Goal: Information Seeking & Learning: Learn about a topic

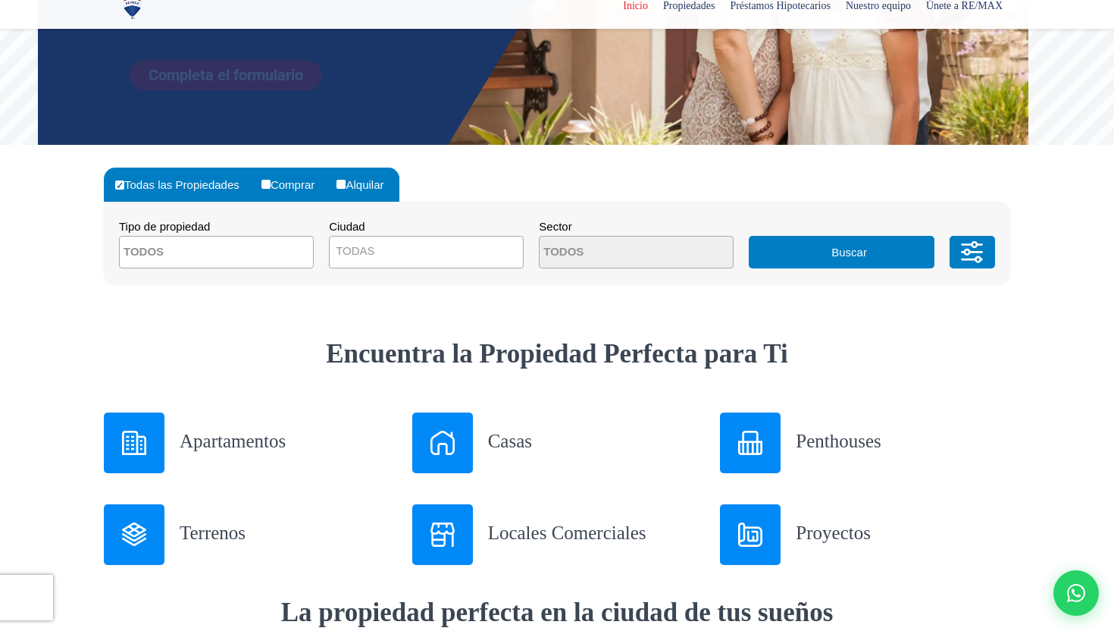
scroll to position [375, 0]
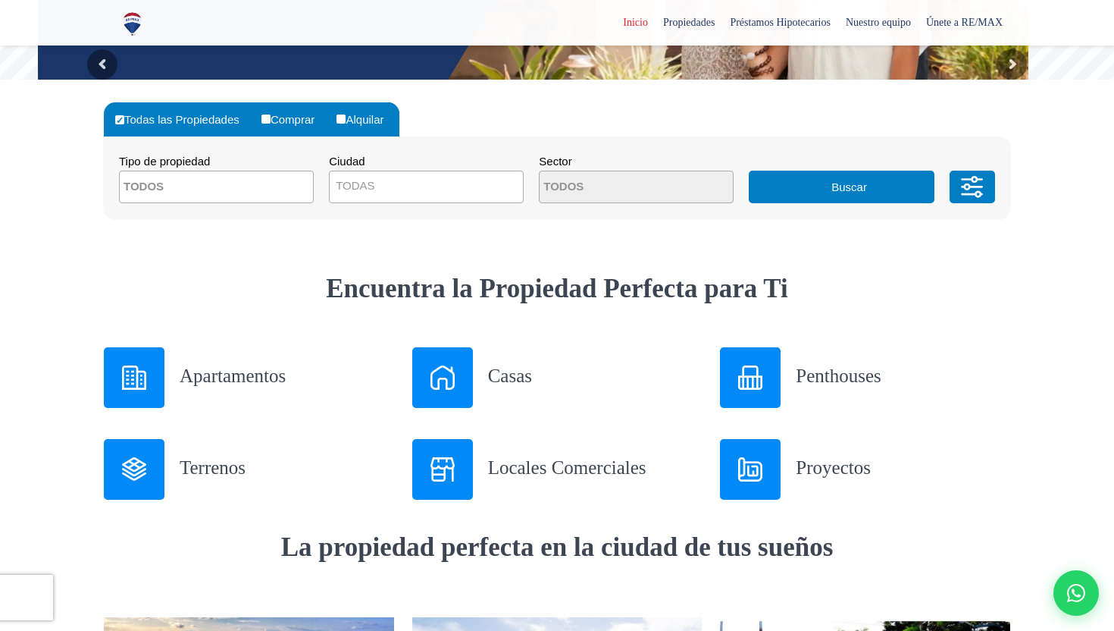
click at [221, 184] on textarea "Search" at bounding box center [193, 187] width 147 height 33
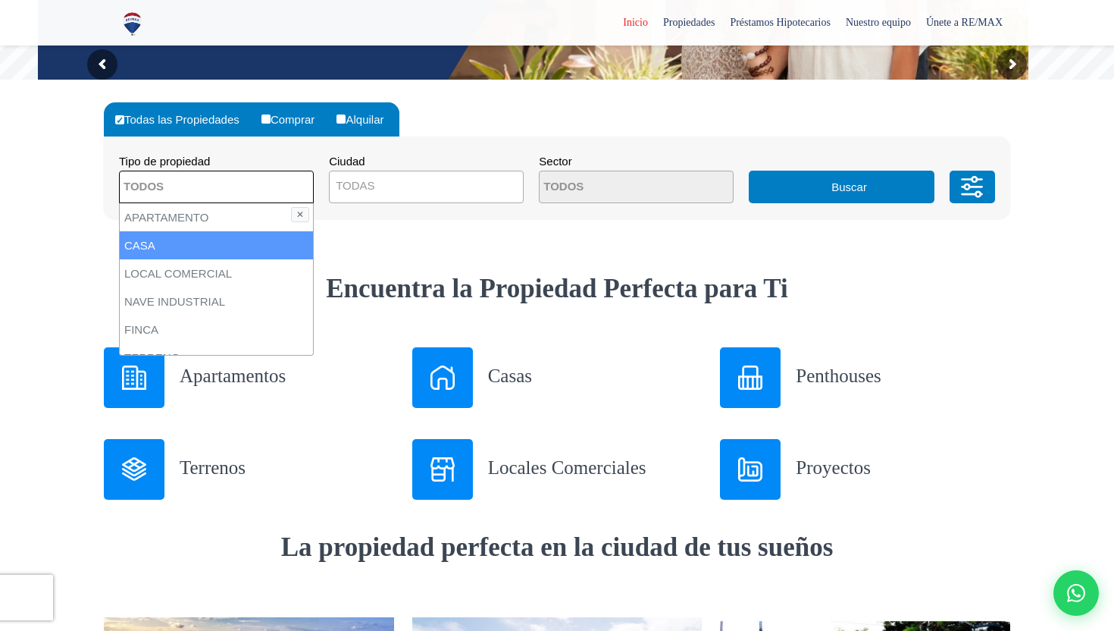
scroll to position [24, 0]
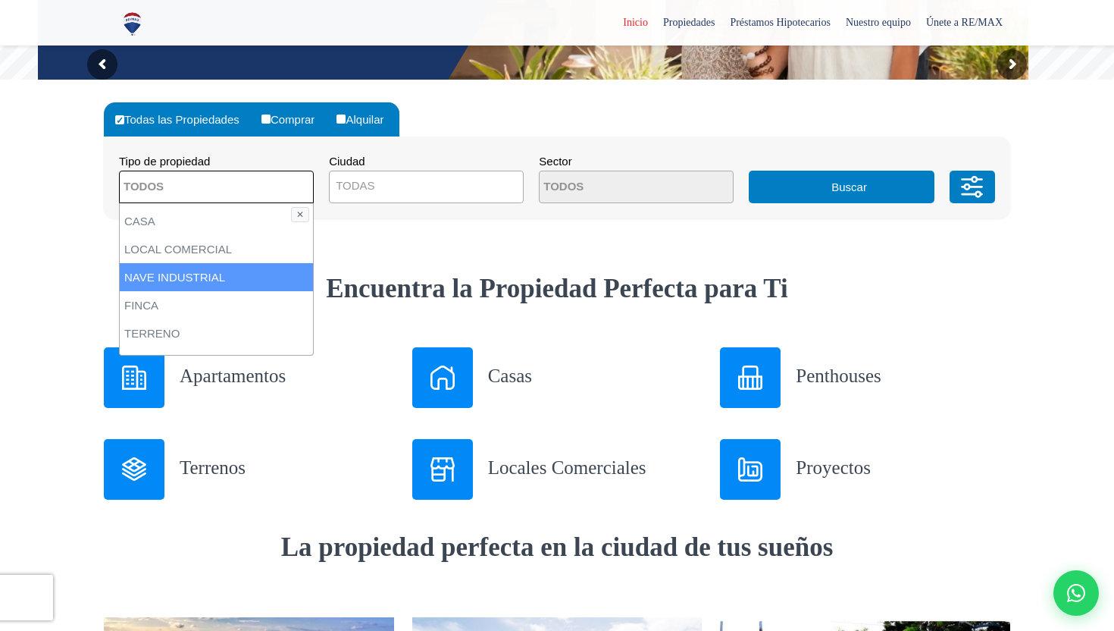
click at [214, 269] on li "NAVE INDUSTRIAL" at bounding box center [216, 277] width 193 height 28
select select "industrial+site"
click at [236, 277] on li "NAVE INDUSTRIAL" at bounding box center [216, 277] width 193 height 28
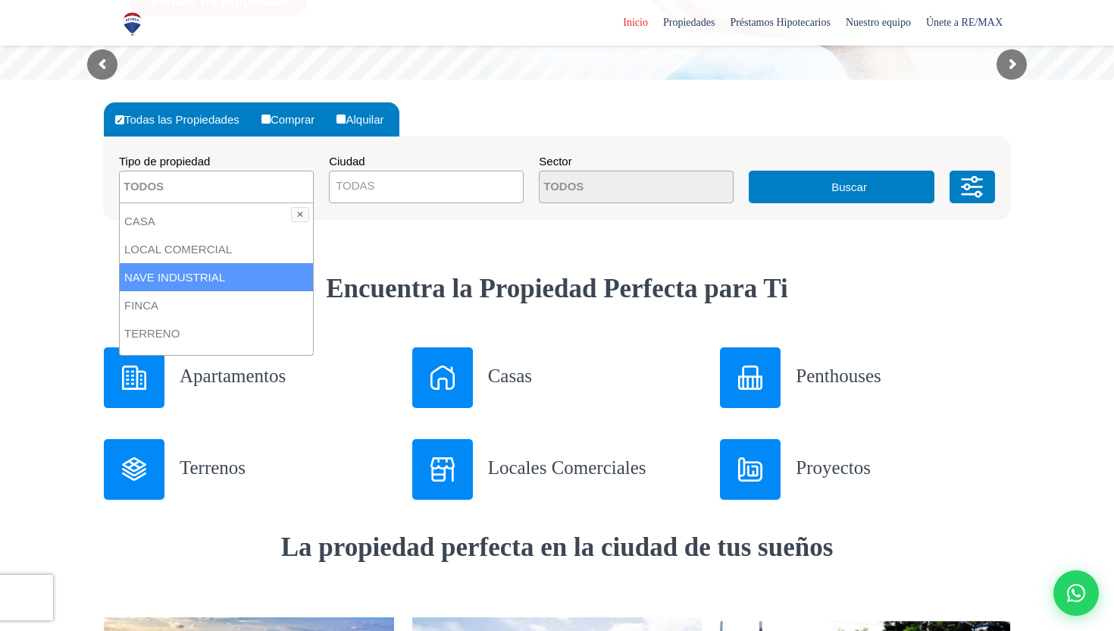
click at [238, 278] on li "NAVE INDUSTRIAL" at bounding box center [216, 277] width 193 height 28
select select "industrial+site"
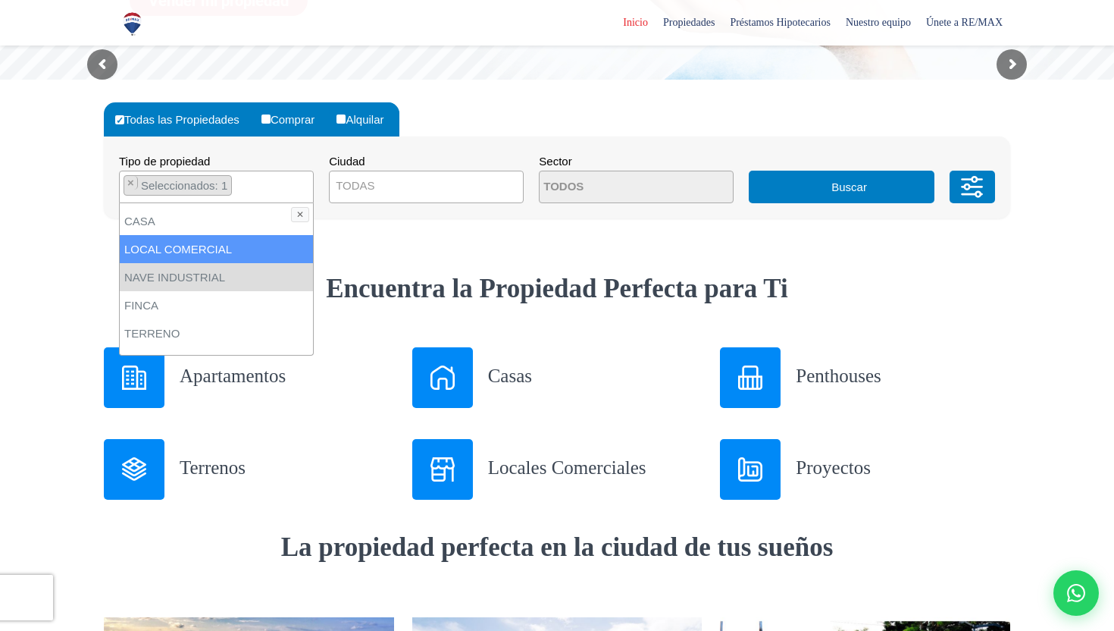
click at [860, 183] on button "Buscar" at bounding box center [841, 187] width 185 height 33
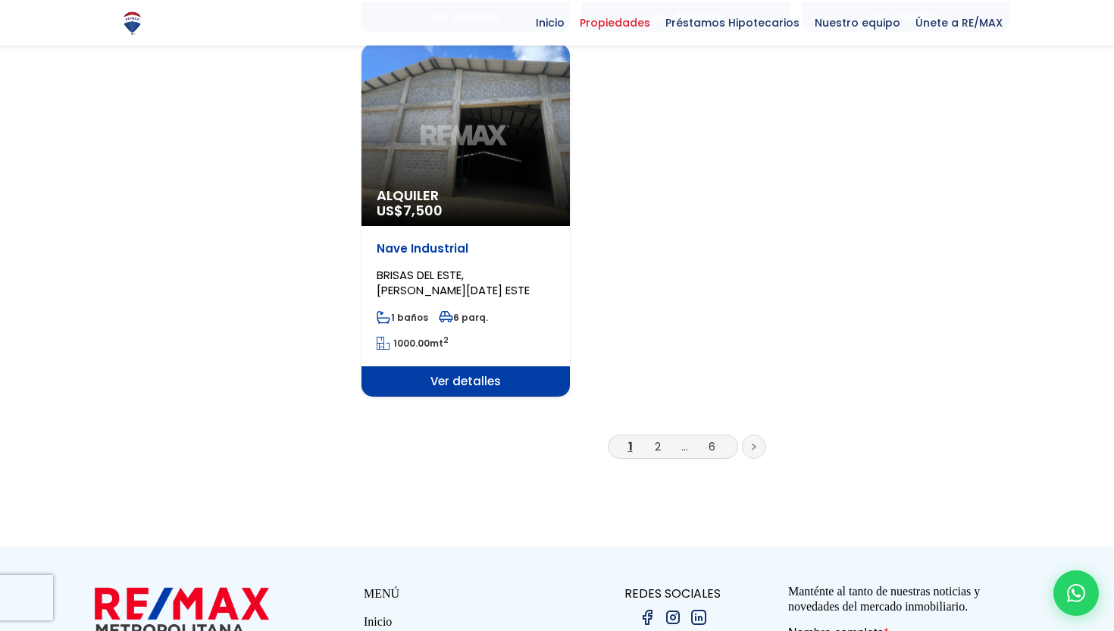
scroll to position [2092, 0]
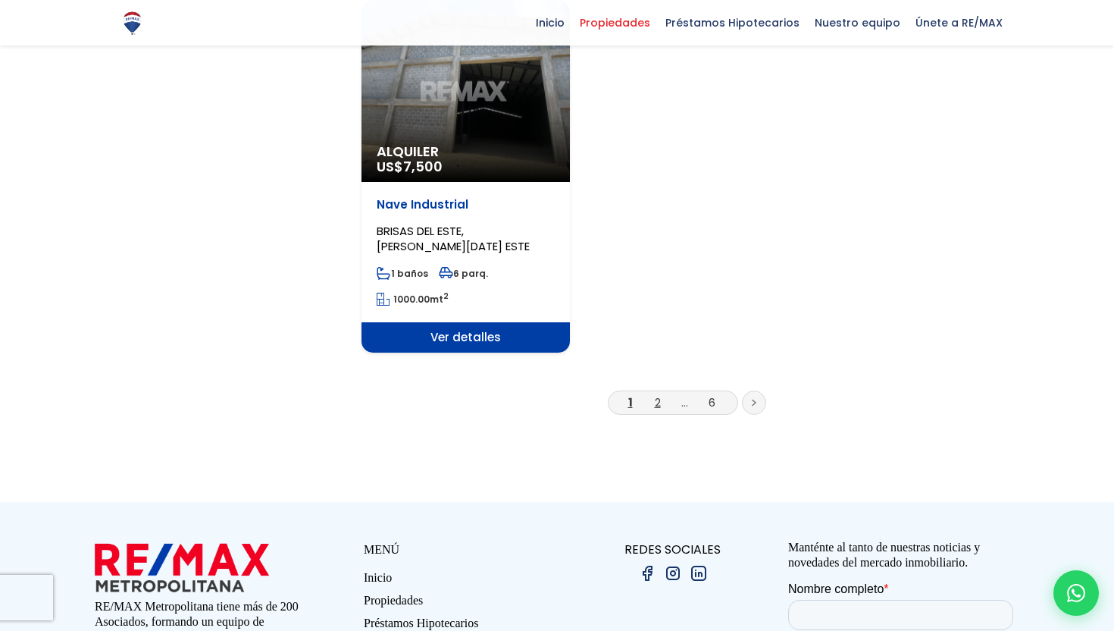
click at [658, 394] on link "2" at bounding box center [658, 402] width 6 height 16
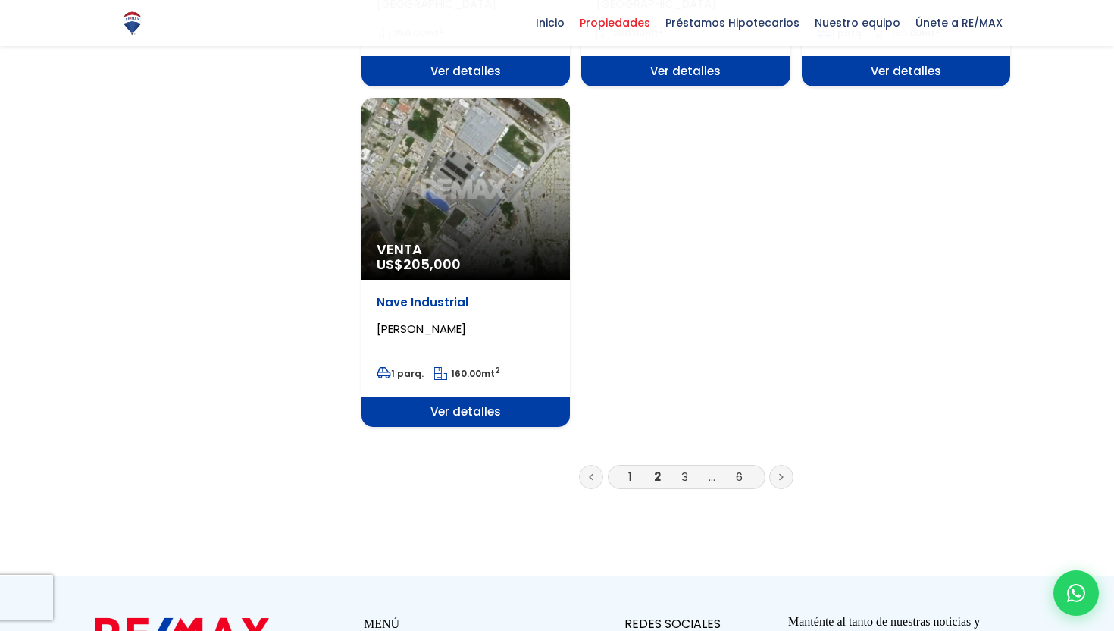
scroll to position [1986, 0]
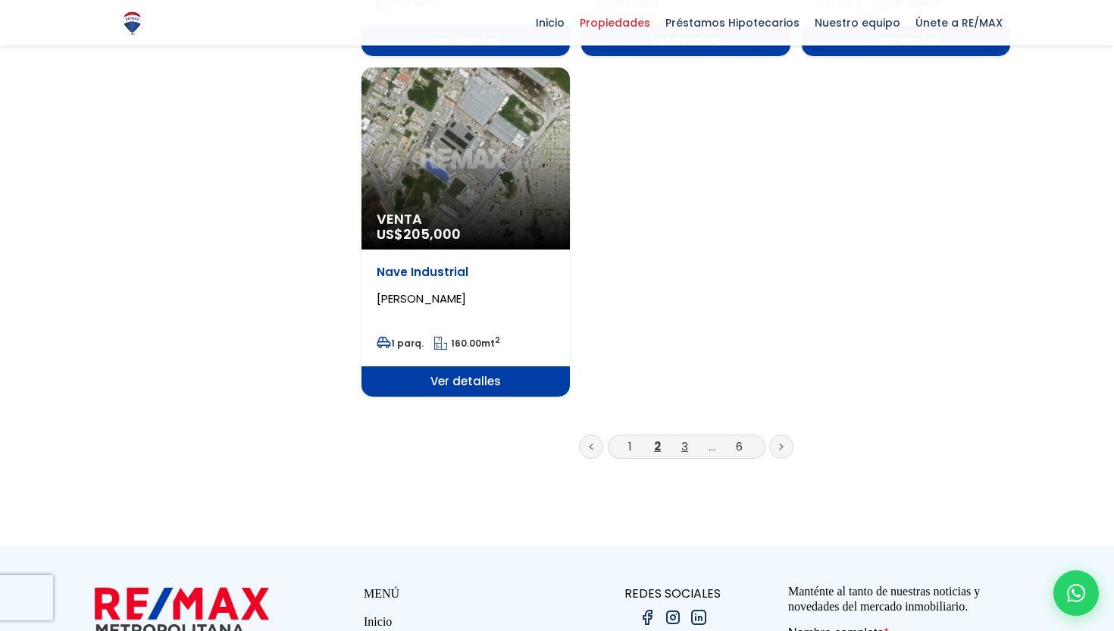
click at [687, 438] on link "3" at bounding box center [685, 446] width 7 height 16
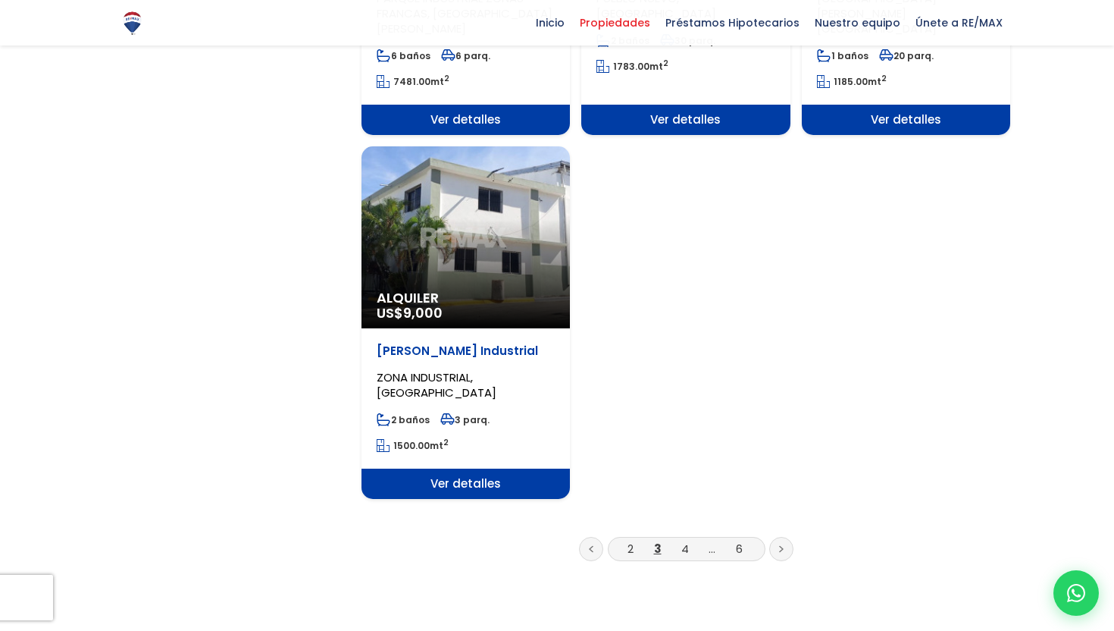
scroll to position [1972, 0]
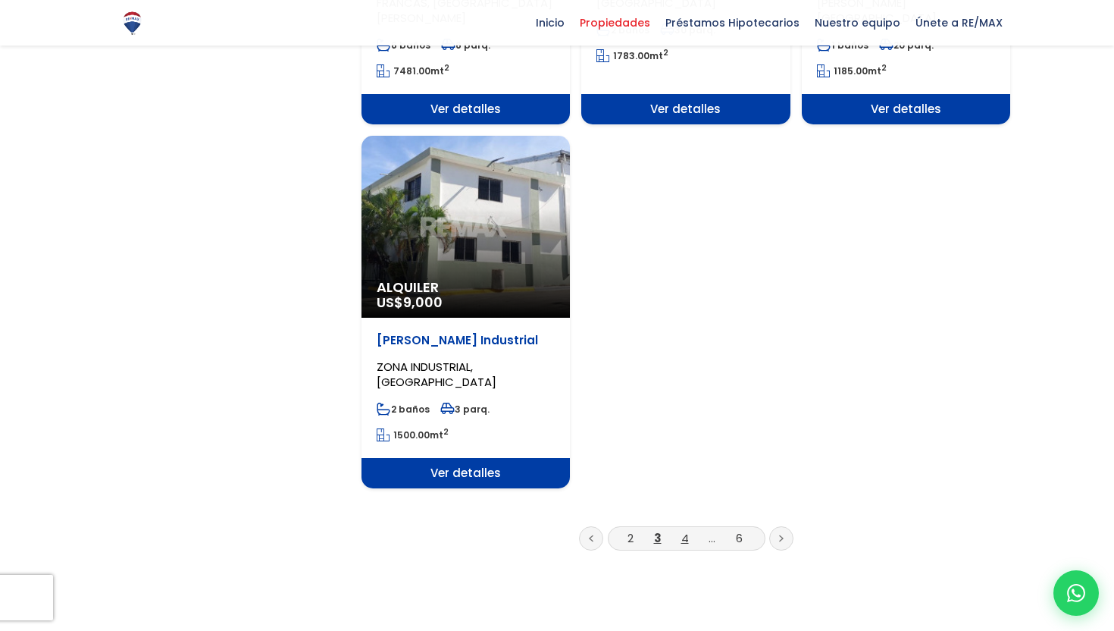
click at [687, 530] on link "4" at bounding box center [686, 538] width 8 height 16
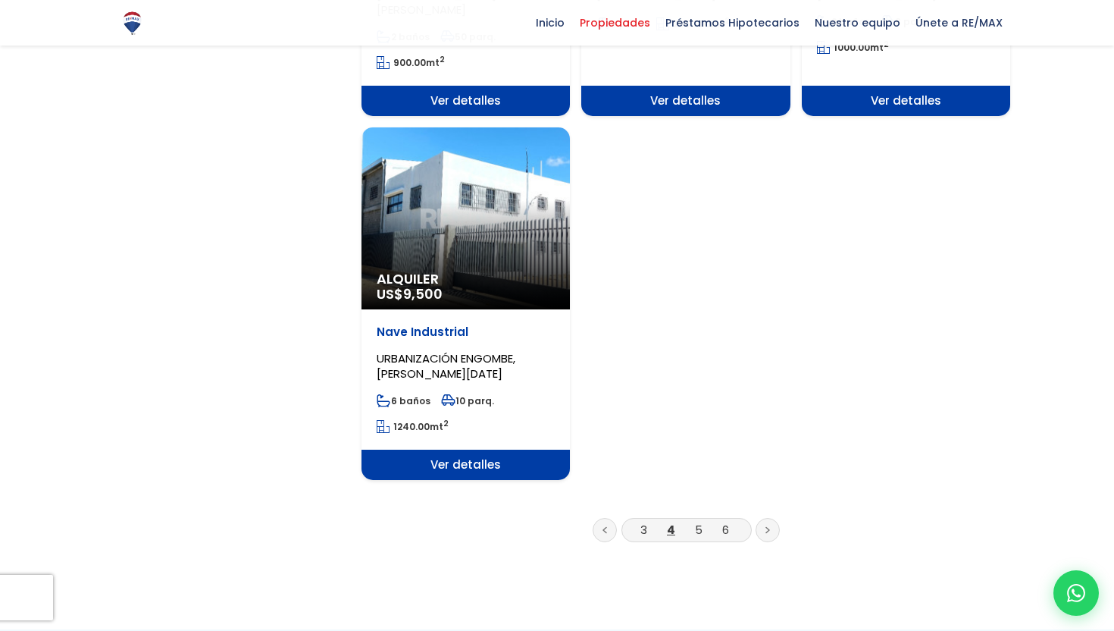
scroll to position [1961, 0]
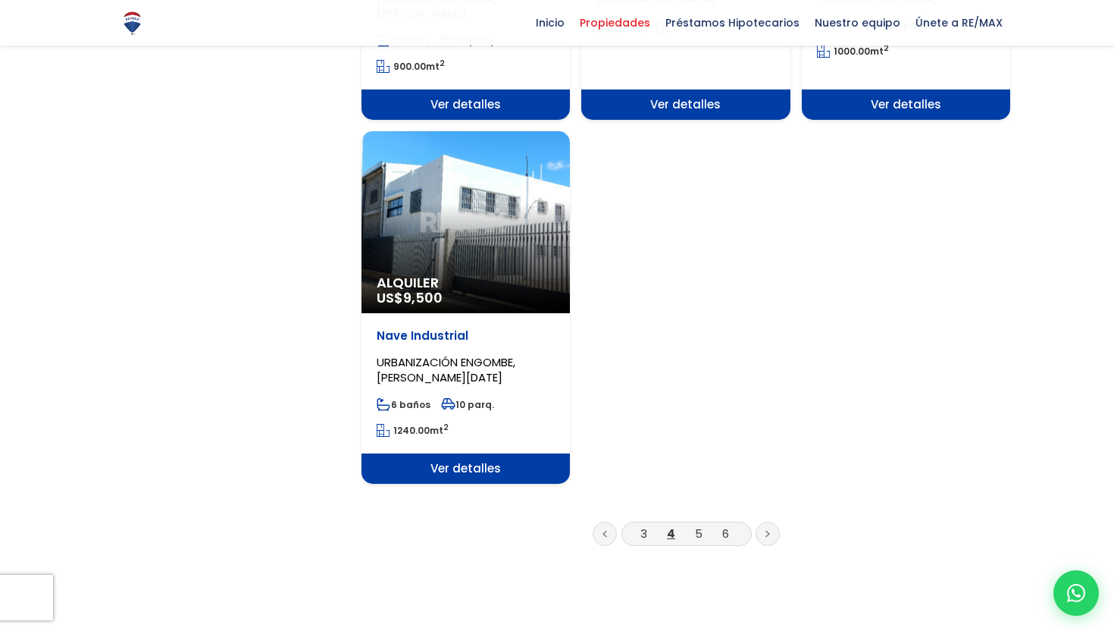
click at [462, 161] on div "Alquiler US$ 9,500" at bounding box center [466, 222] width 208 height 182
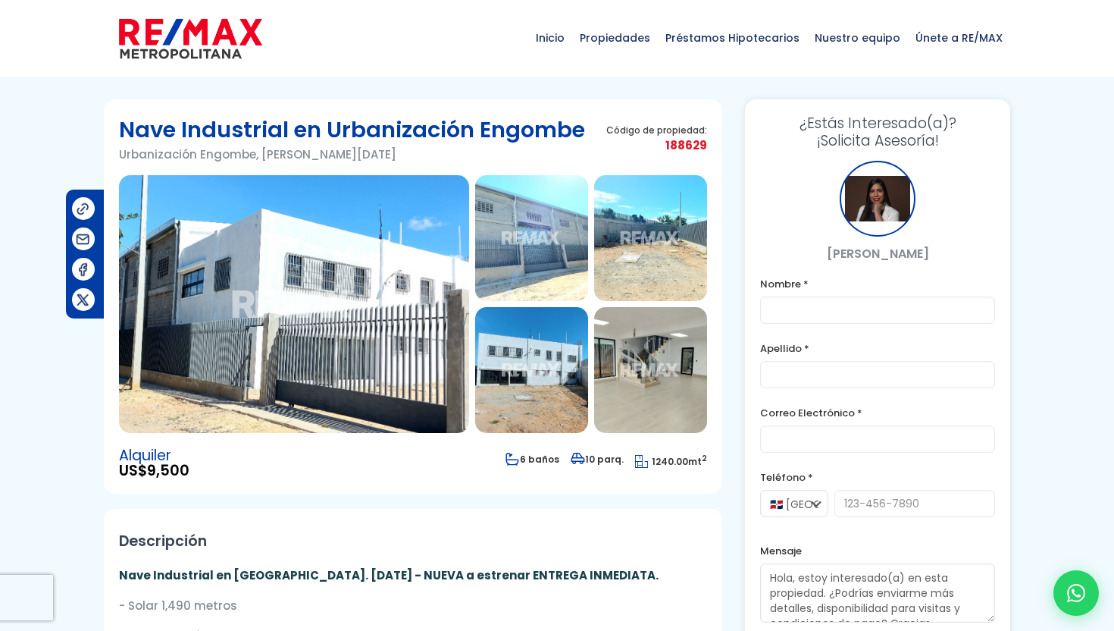
click at [274, 265] on img at bounding box center [294, 304] width 350 height 258
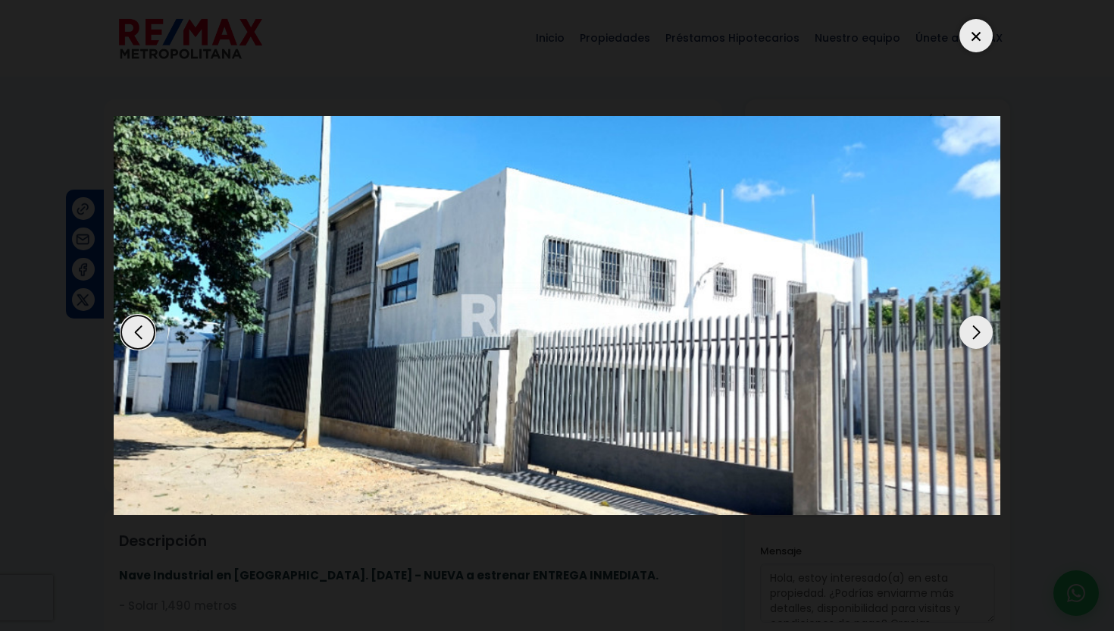
click at [982, 331] on div "Next slide" at bounding box center [976, 331] width 33 height 33
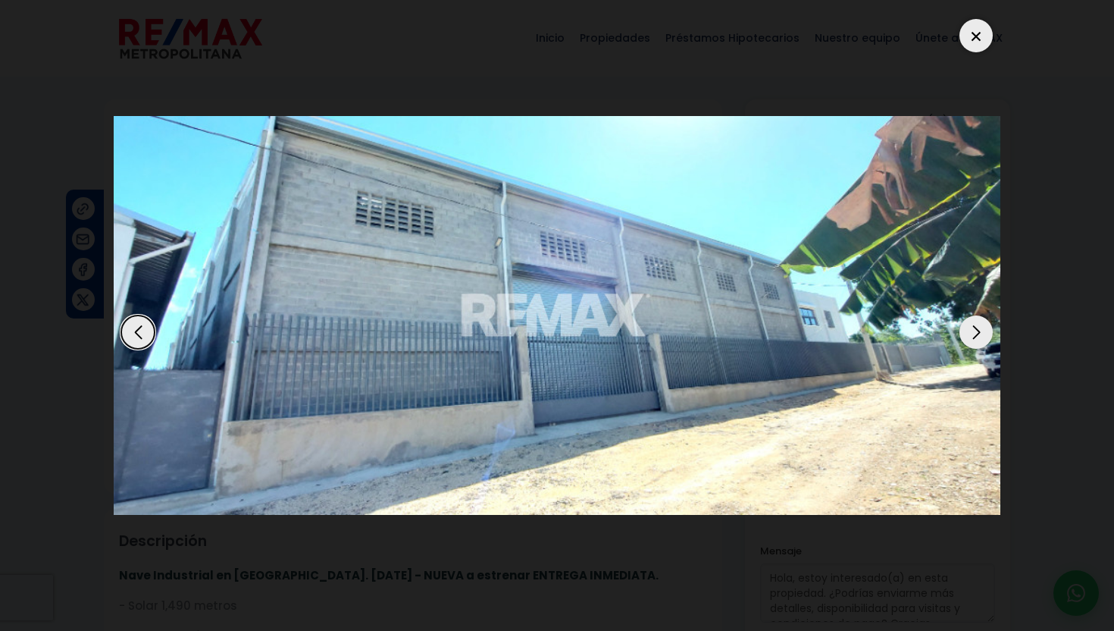
click at [982, 331] on div "Next slide" at bounding box center [976, 331] width 33 height 33
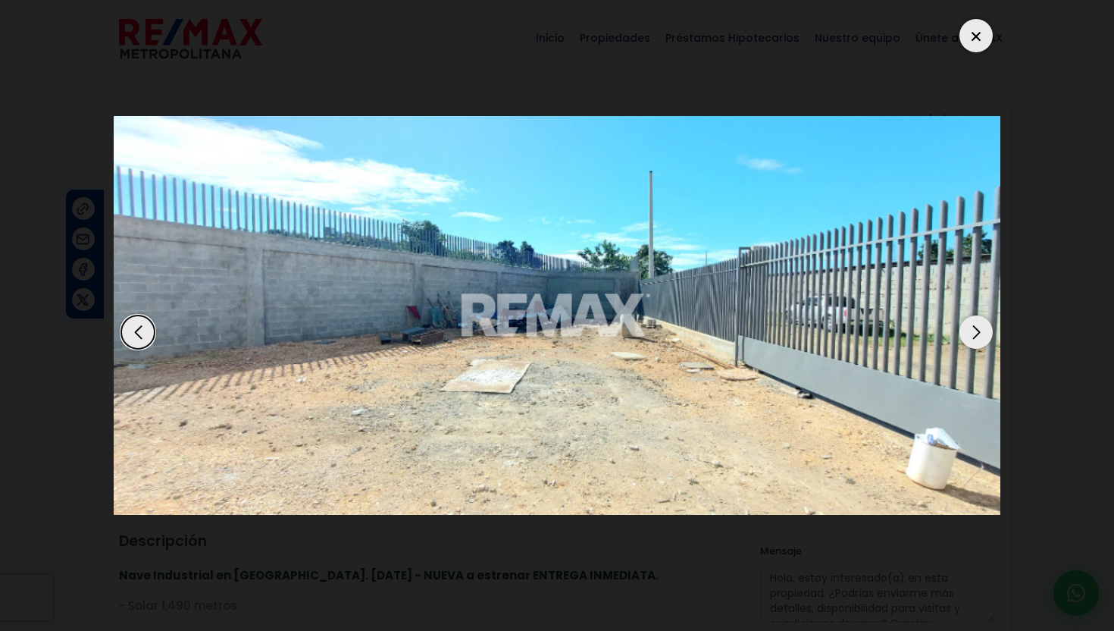
click at [982, 331] on div "Next slide" at bounding box center [976, 331] width 33 height 33
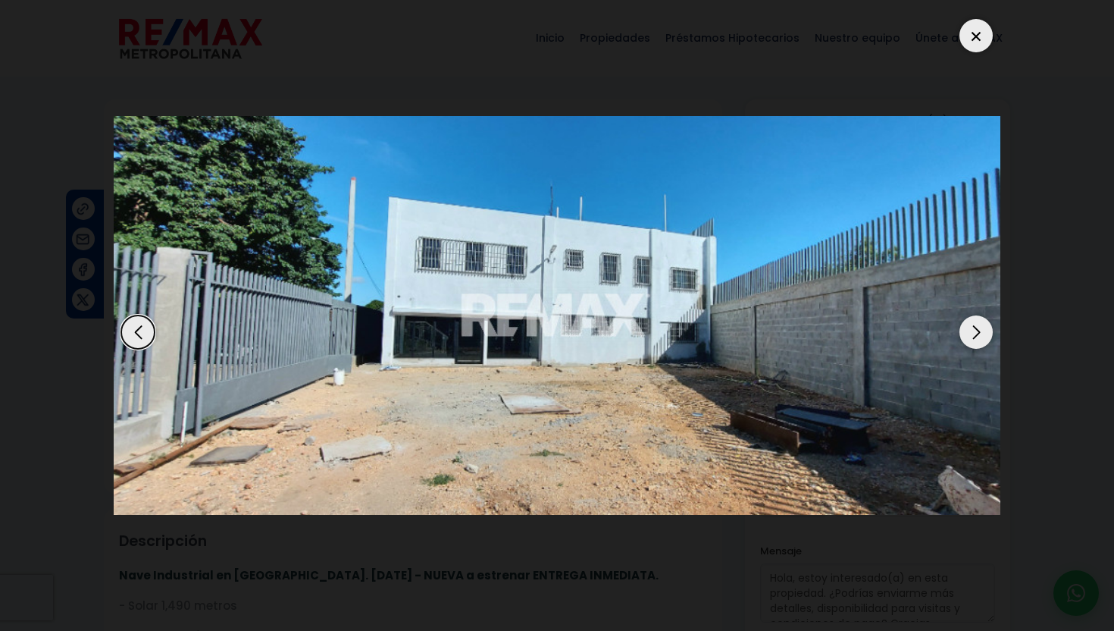
click at [982, 331] on div "Next slide" at bounding box center [976, 331] width 33 height 33
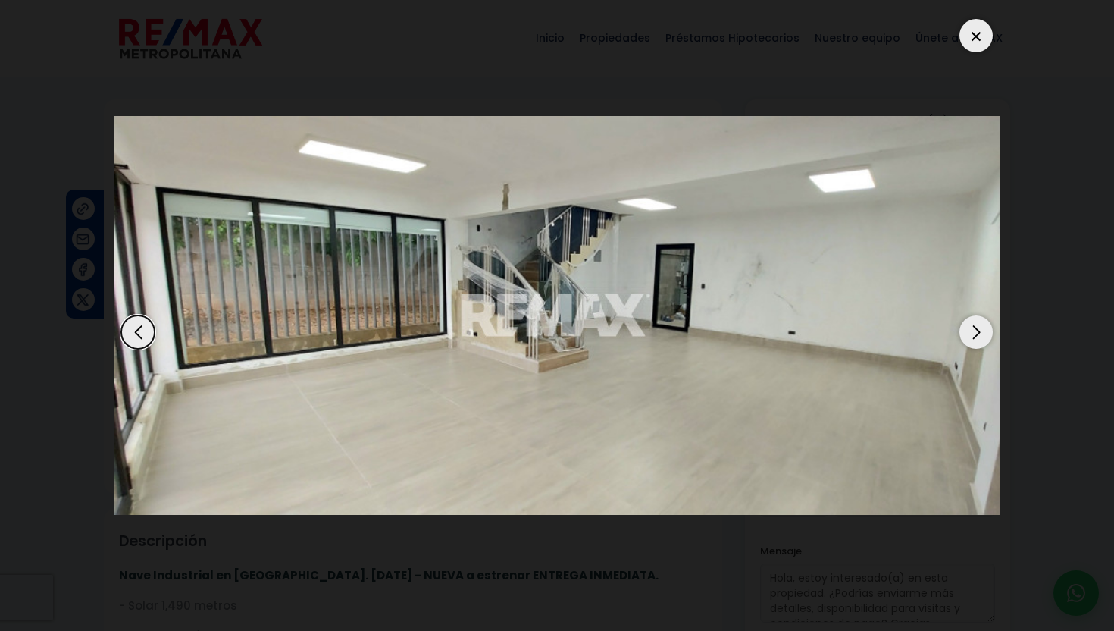
click at [982, 331] on div "Next slide" at bounding box center [976, 331] width 33 height 33
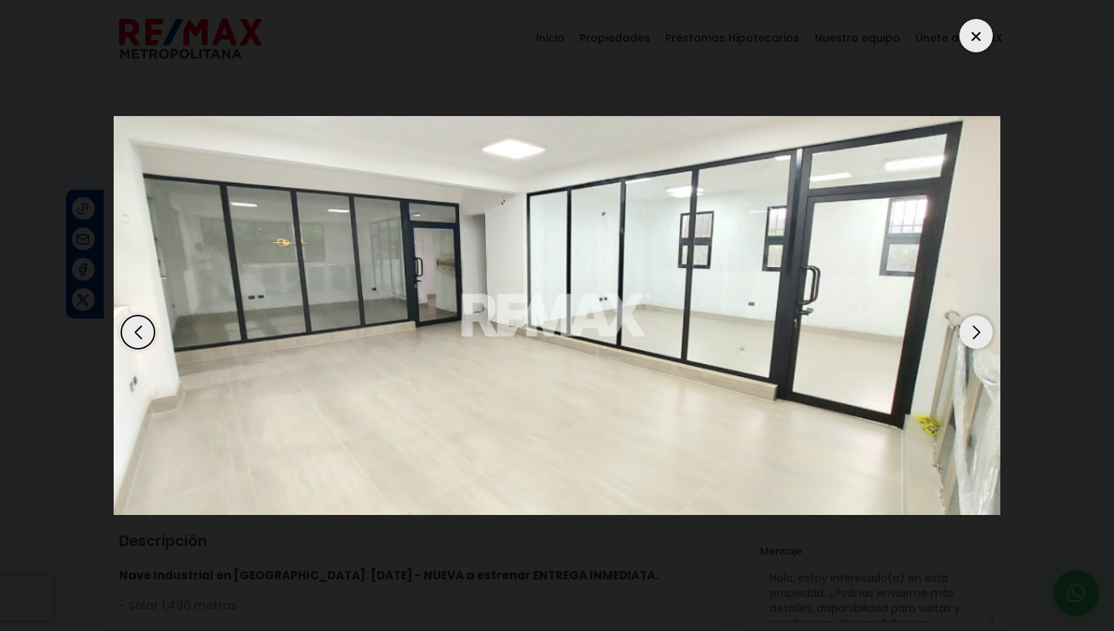
click at [982, 331] on div "Next slide" at bounding box center [976, 331] width 33 height 33
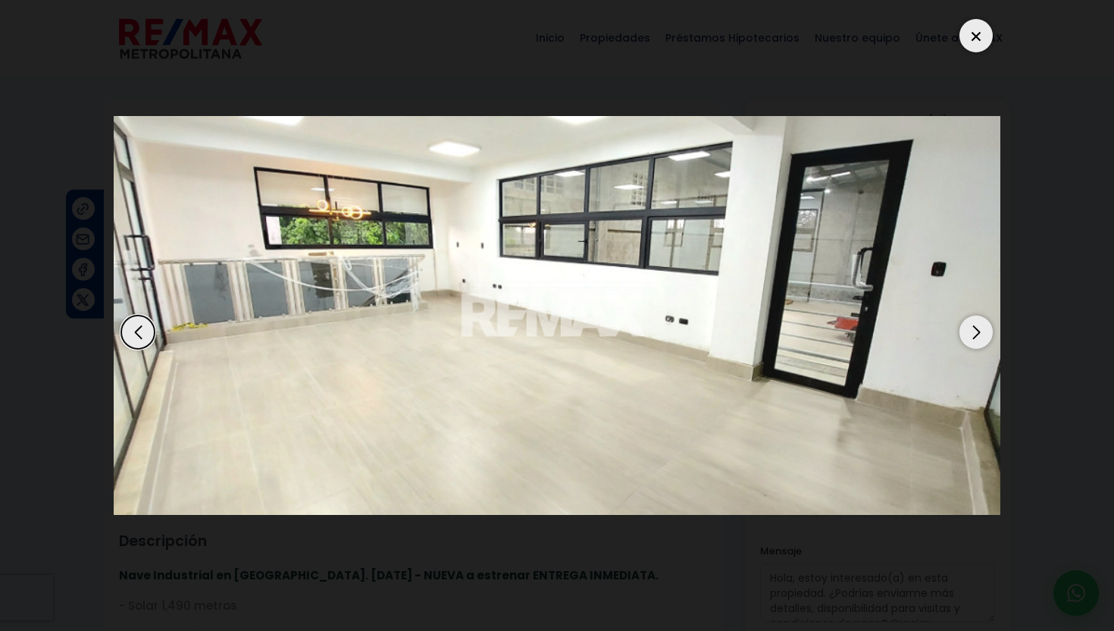
click at [982, 331] on div "Next slide" at bounding box center [976, 331] width 33 height 33
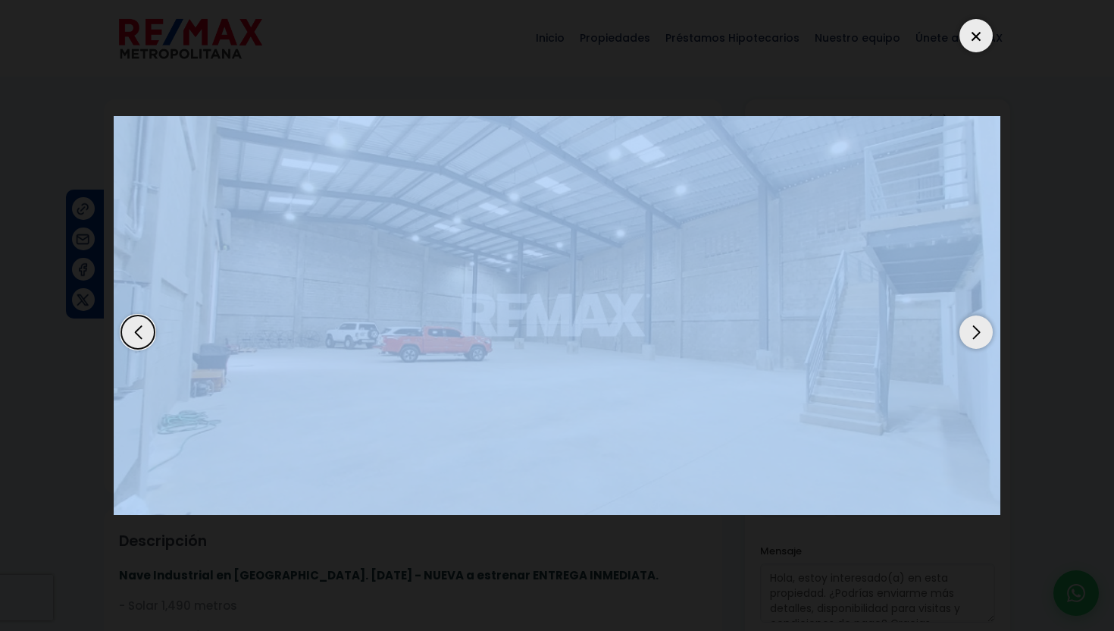
click at [982, 331] on div "Next slide" at bounding box center [976, 331] width 33 height 33
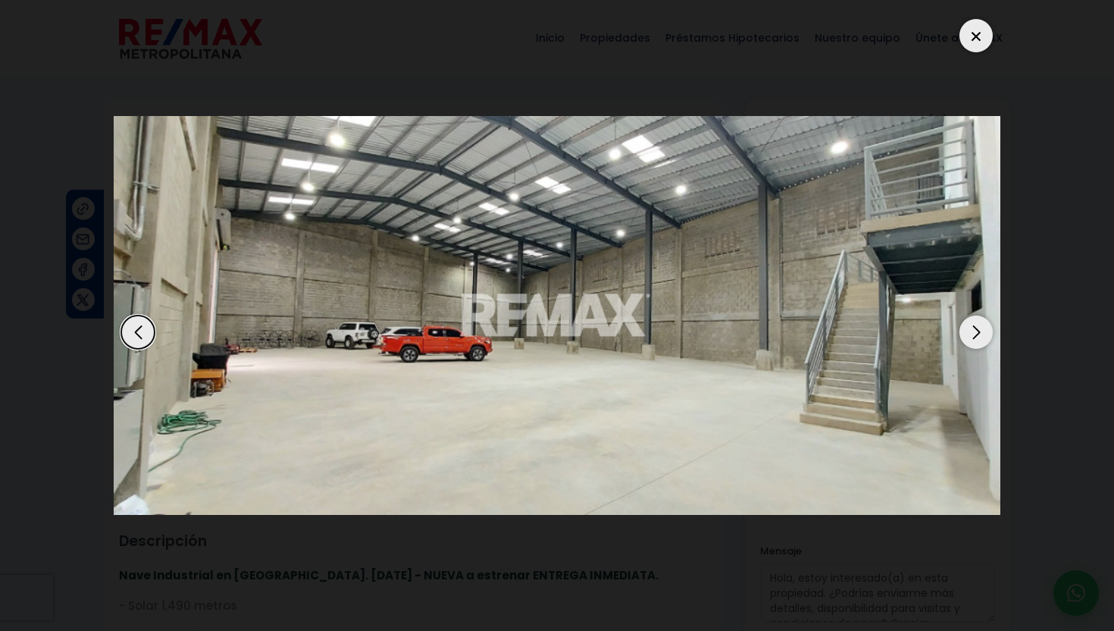
click at [982, 331] on div "Next slide" at bounding box center [976, 331] width 33 height 33
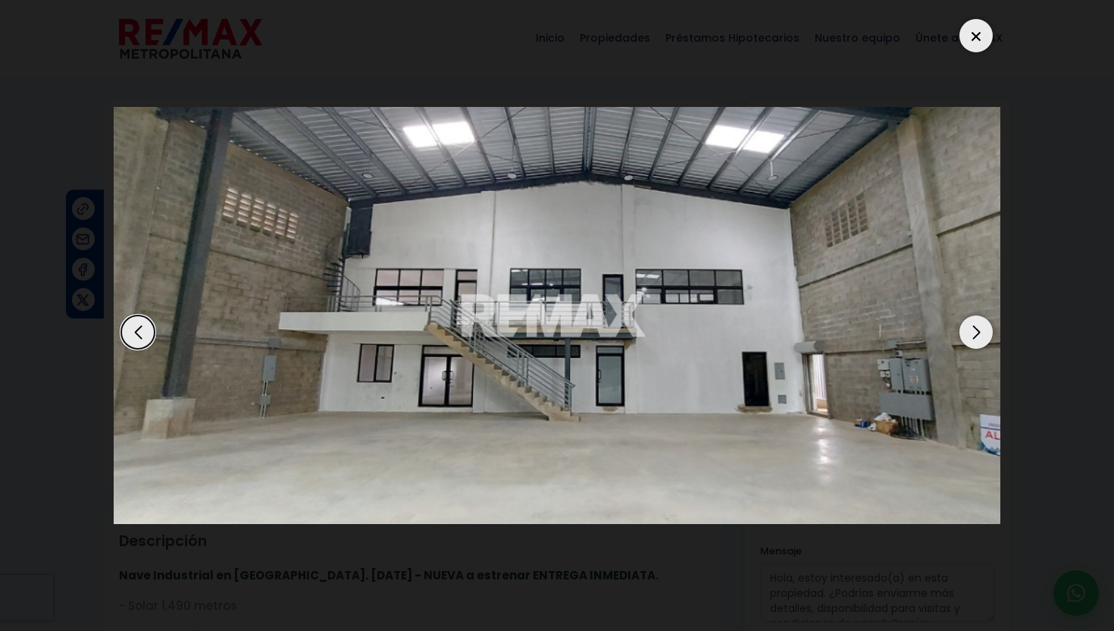
click at [982, 331] on div "Next slide" at bounding box center [976, 331] width 33 height 33
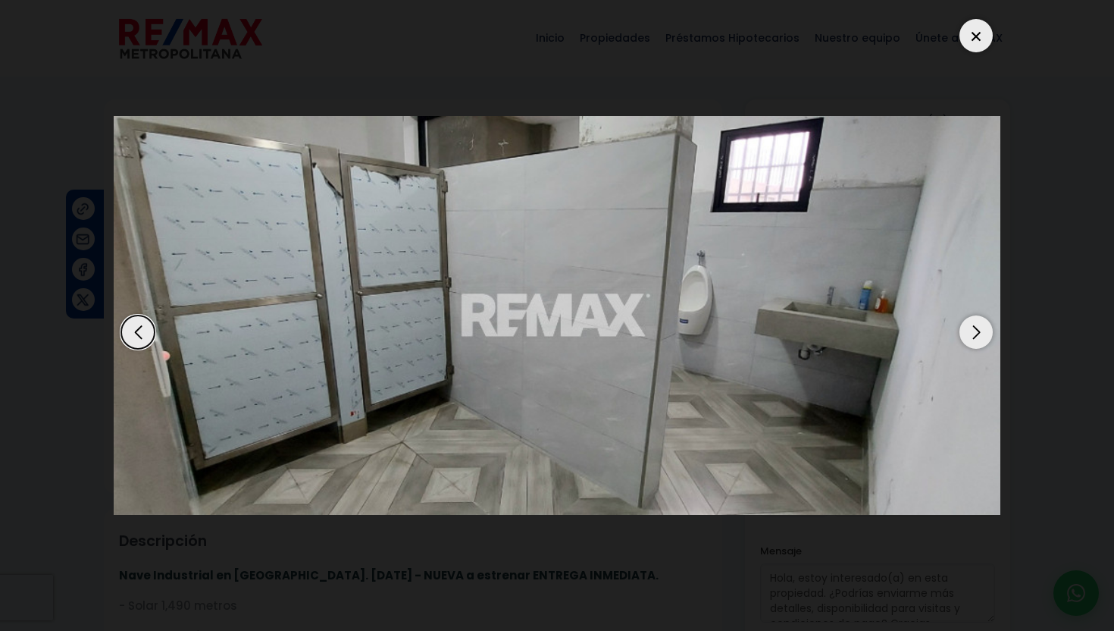
click at [982, 331] on div "Next slide" at bounding box center [976, 331] width 33 height 33
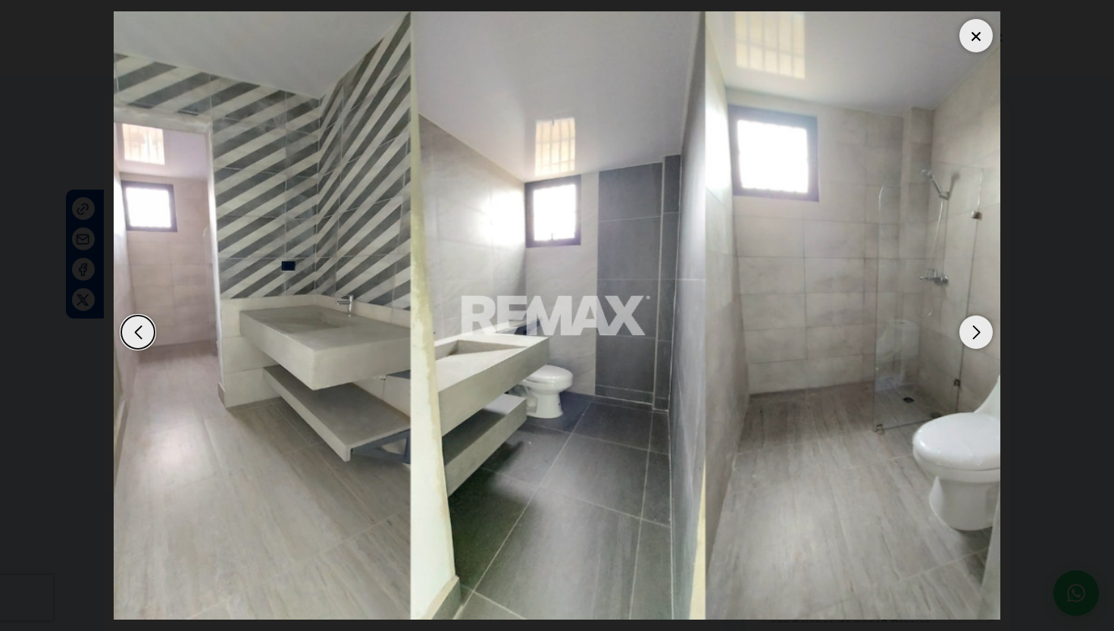
click at [982, 331] on div "Next slide" at bounding box center [976, 331] width 33 height 33
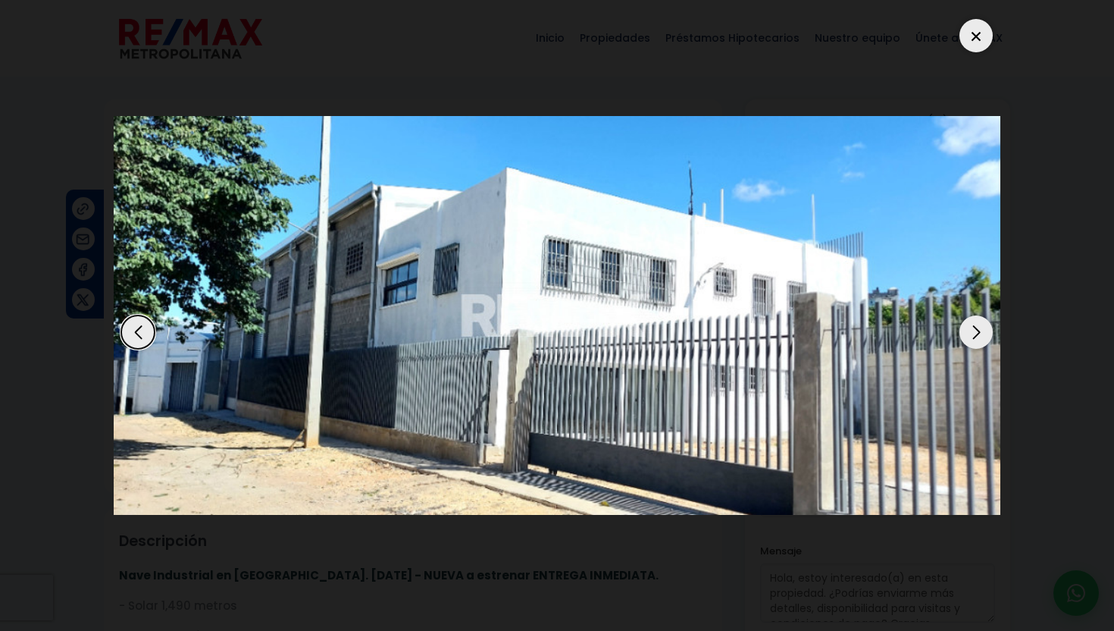
click at [978, 39] on div at bounding box center [976, 35] width 33 height 33
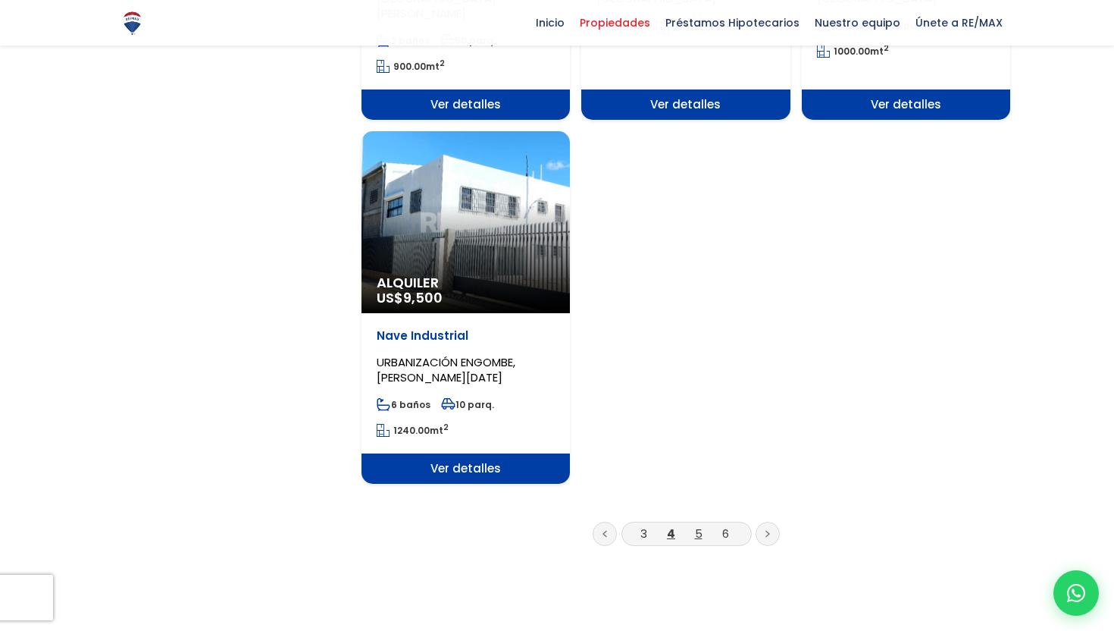
click at [695, 525] on link "5" at bounding box center [699, 533] width 8 height 16
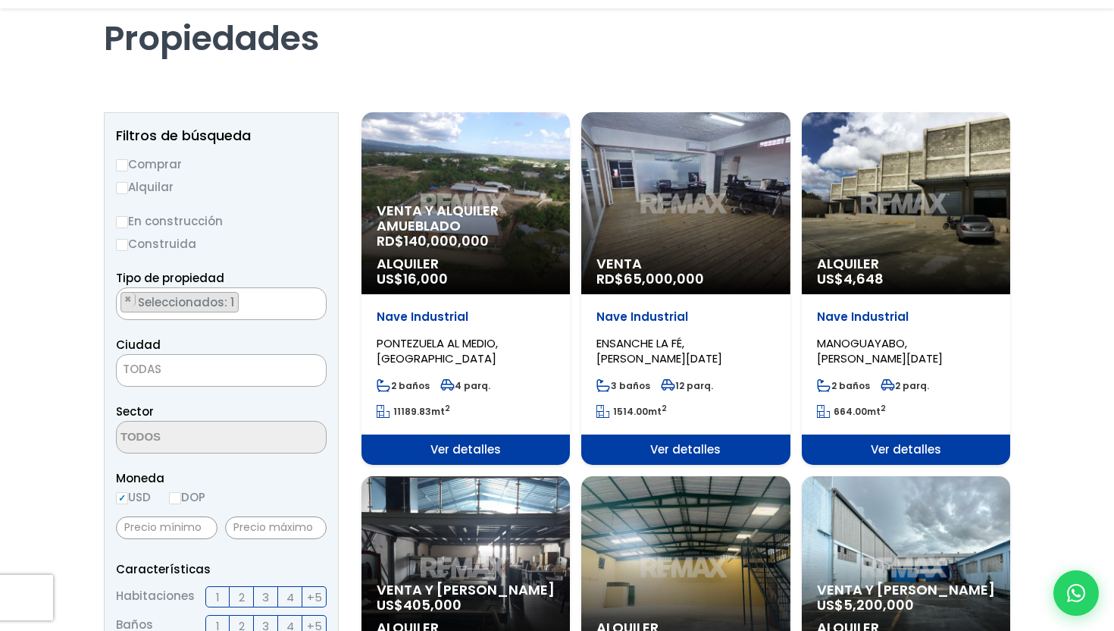
scroll to position [102, 0]
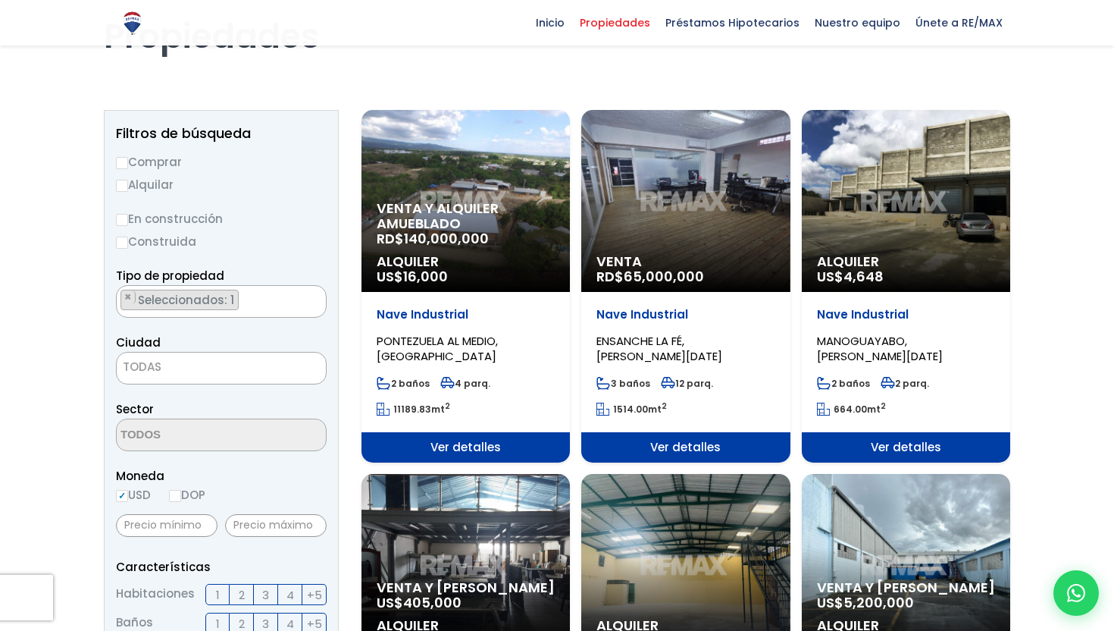
click at [706, 187] on div "Venta RD$ 65,000,000" at bounding box center [685, 201] width 208 height 182
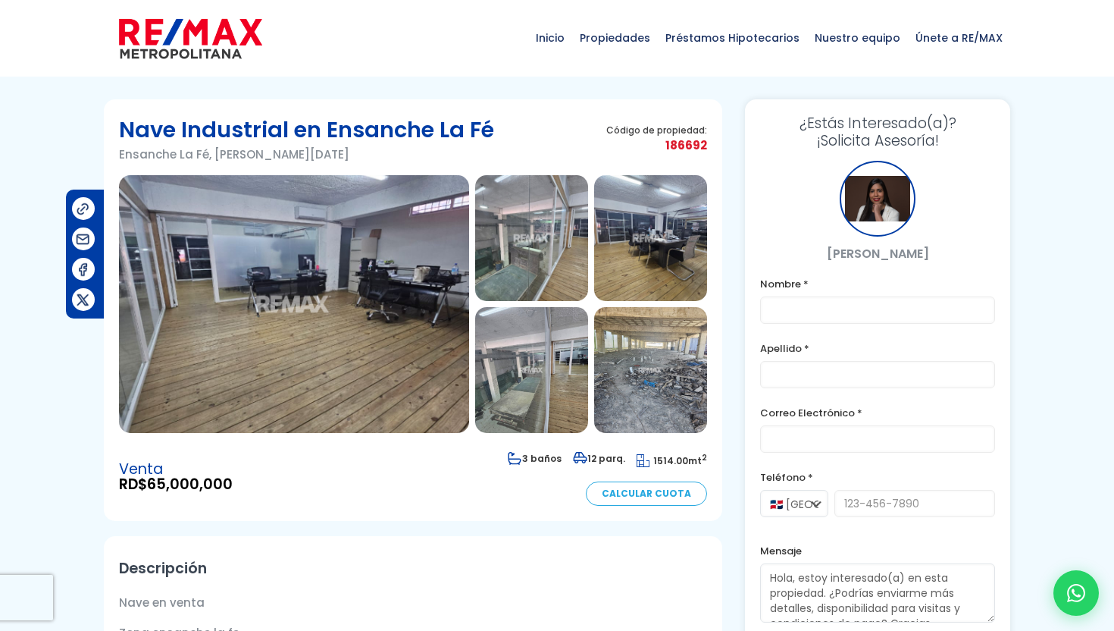
click at [339, 251] on img at bounding box center [294, 304] width 350 height 258
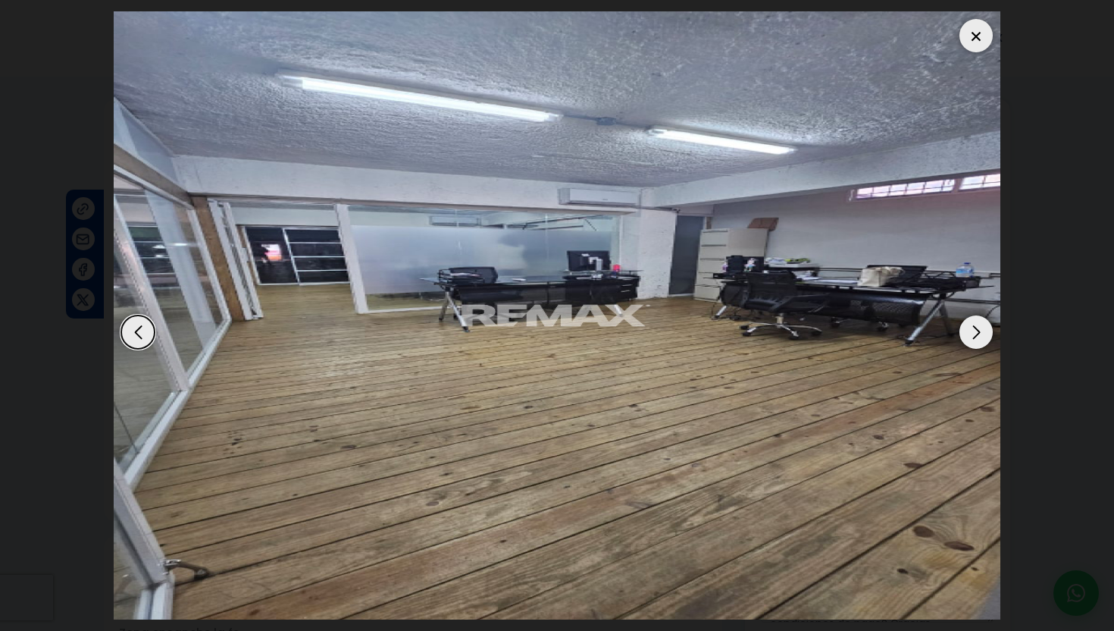
click at [975, 328] on div "Next slide" at bounding box center [976, 331] width 33 height 33
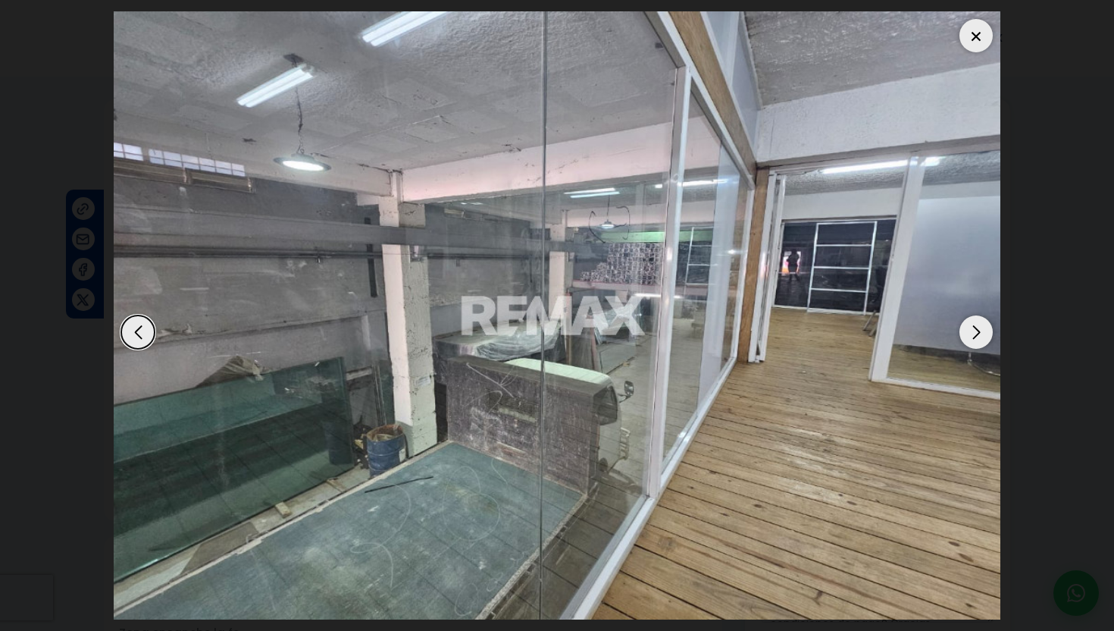
click at [975, 328] on div "Next slide" at bounding box center [976, 331] width 33 height 33
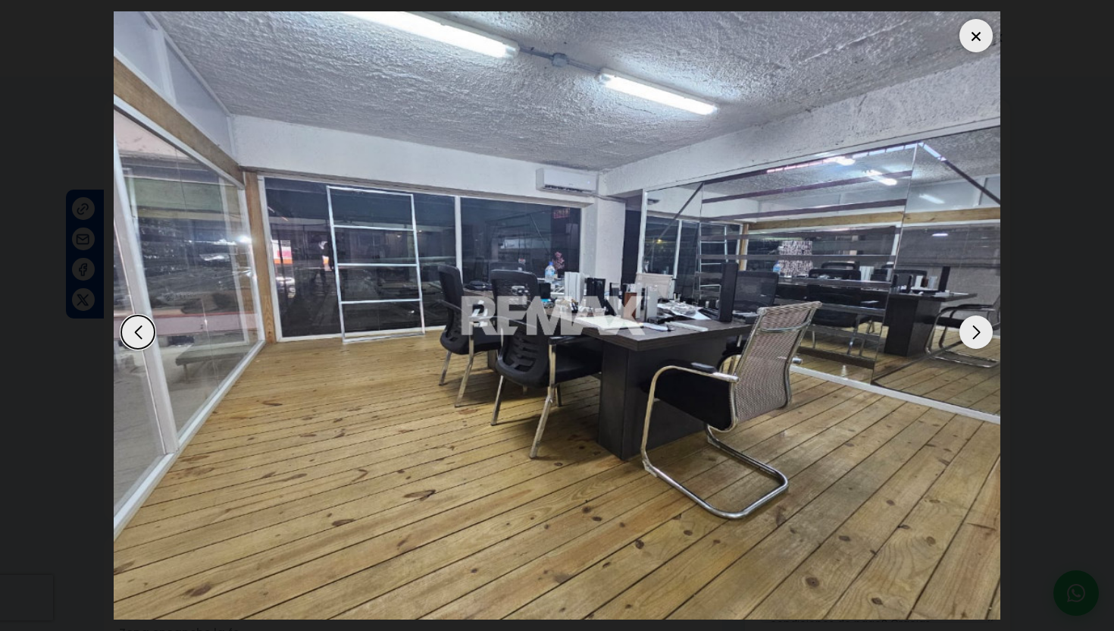
click at [975, 328] on div "Next slide" at bounding box center [976, 331] width 33 height 33
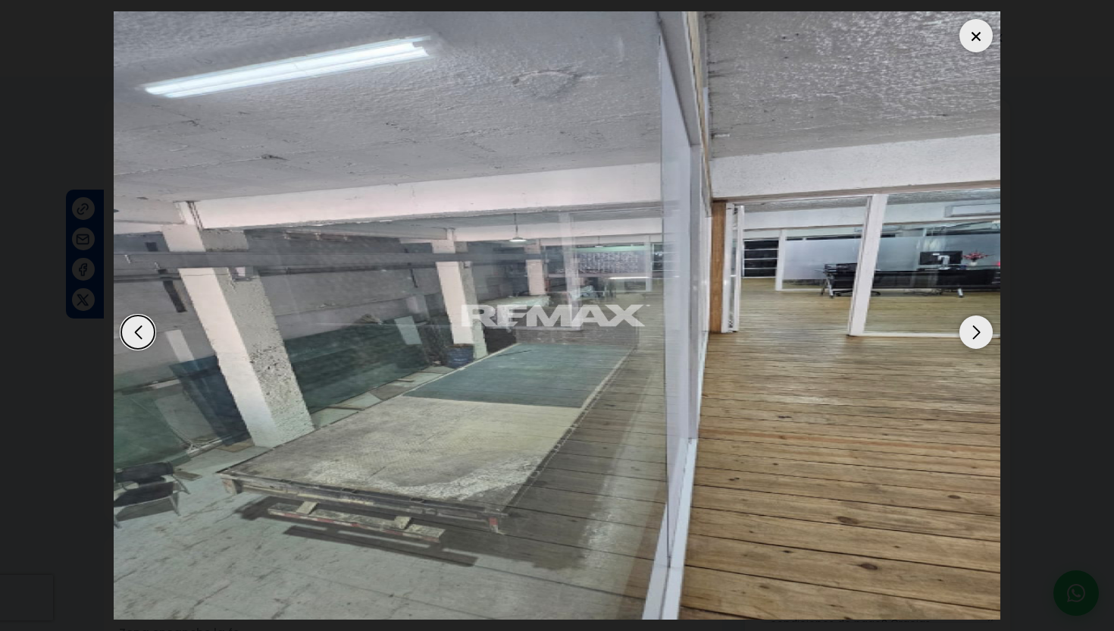
click at [975, 328] on div "Next slide" at bounding box center [976, 331] width 33 height 33
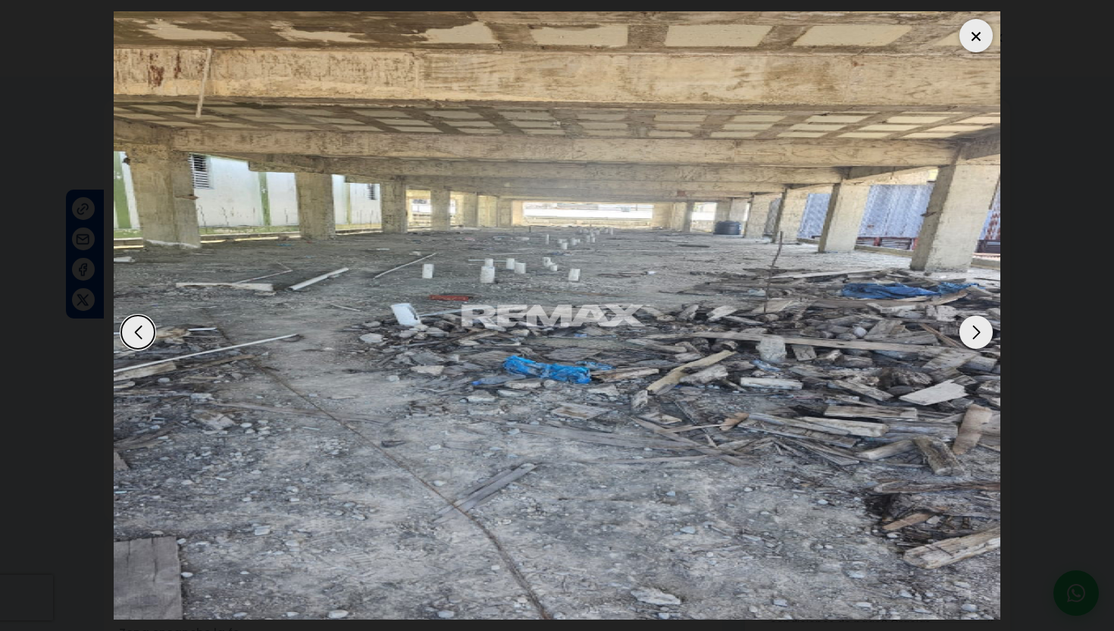
click at [975, 328] on div "Next slide" at bounding box center [976, 331] width 33 height 33
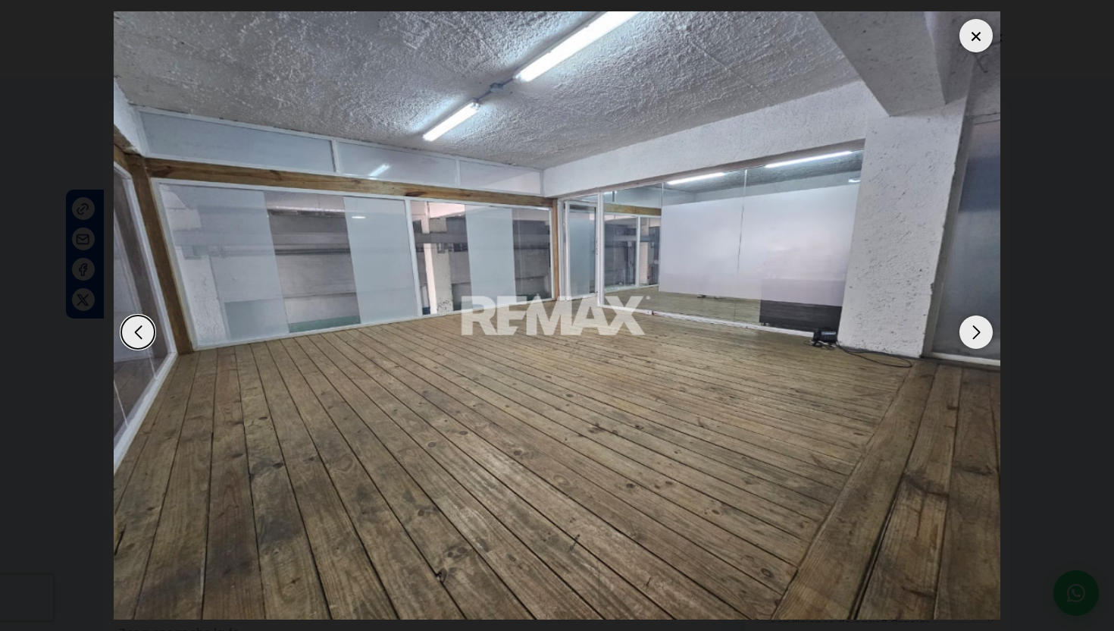
click at [975, 328] on div "Next slide" at bounding box center [976, 331] width 33 height 33
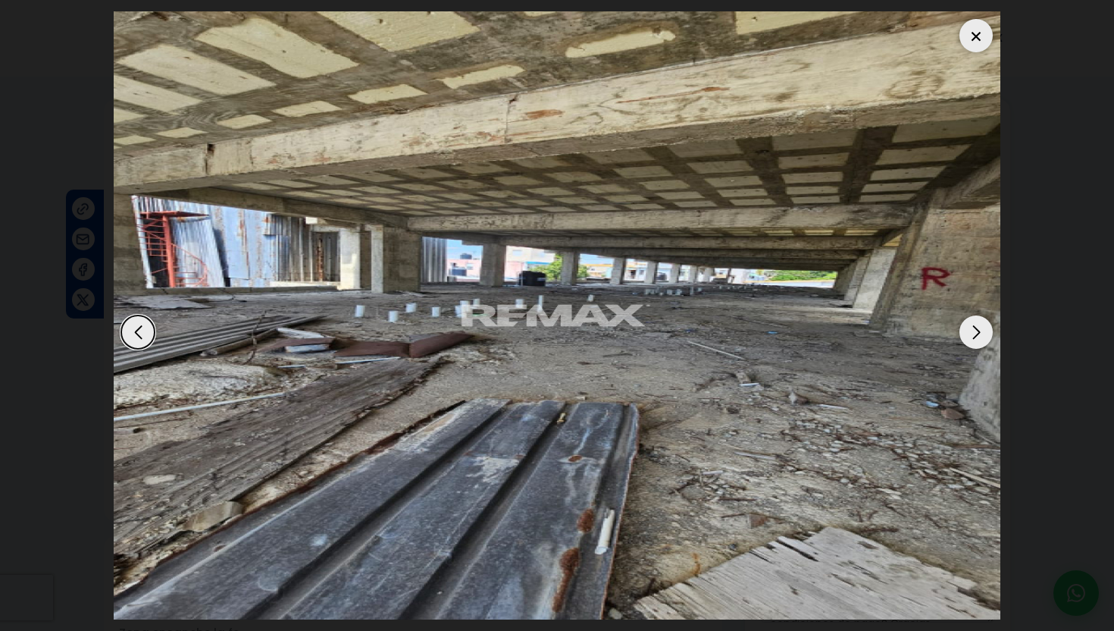
click at [975, 328] on div "Next slide" at bounding box center [976, 331] width 33 height 33
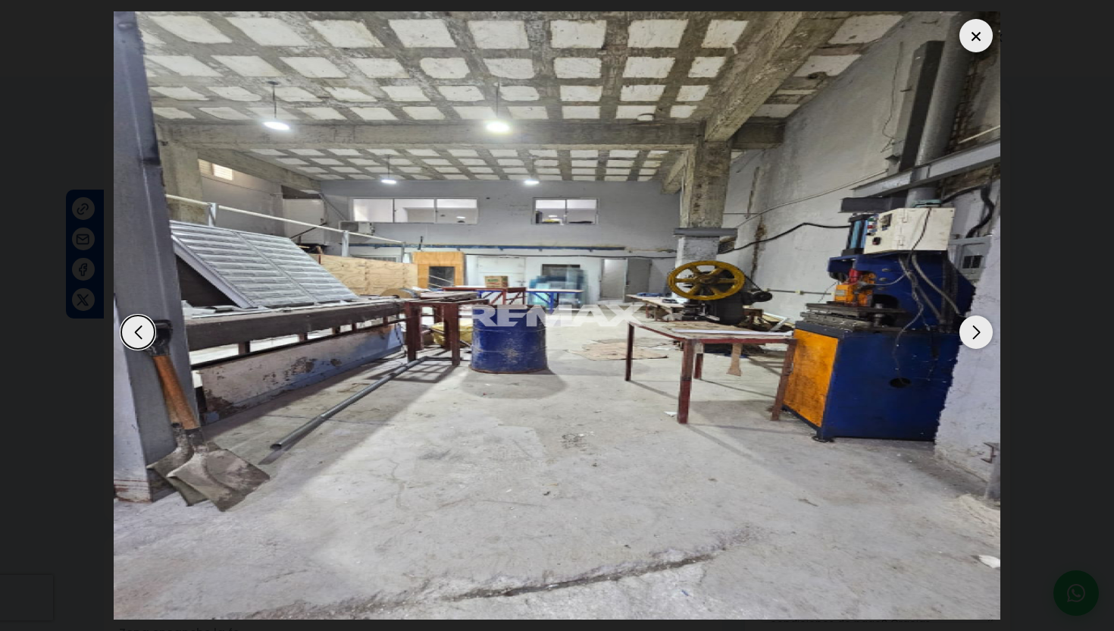
click at [975, 328] on div "Next slide" at bounding box center [976, 331] width 33 height 33
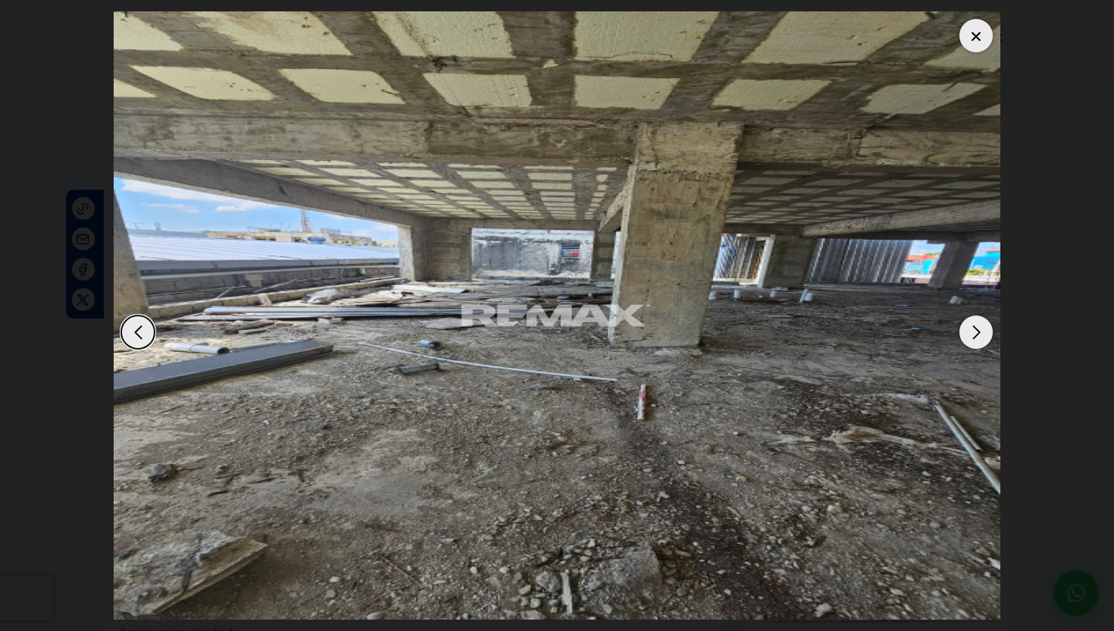
click at [975, 328] on div "Next slide" at bounding box center [976, 331] width 33 height 33
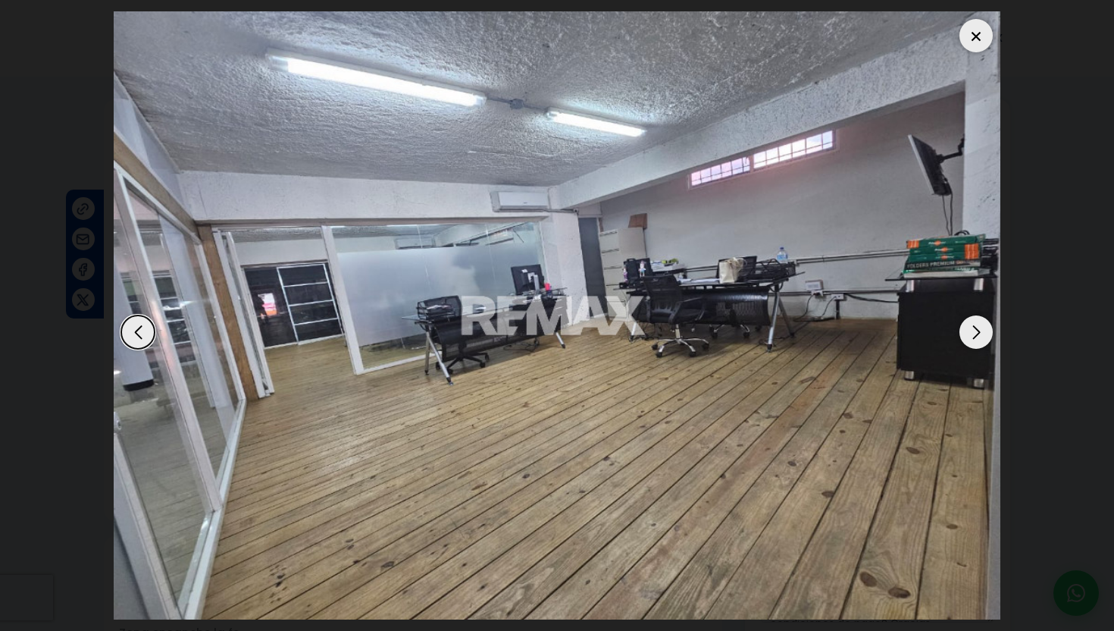
click at [975, 328] on div "Next slide" at bounding box center [976, 331] width 33 height 33
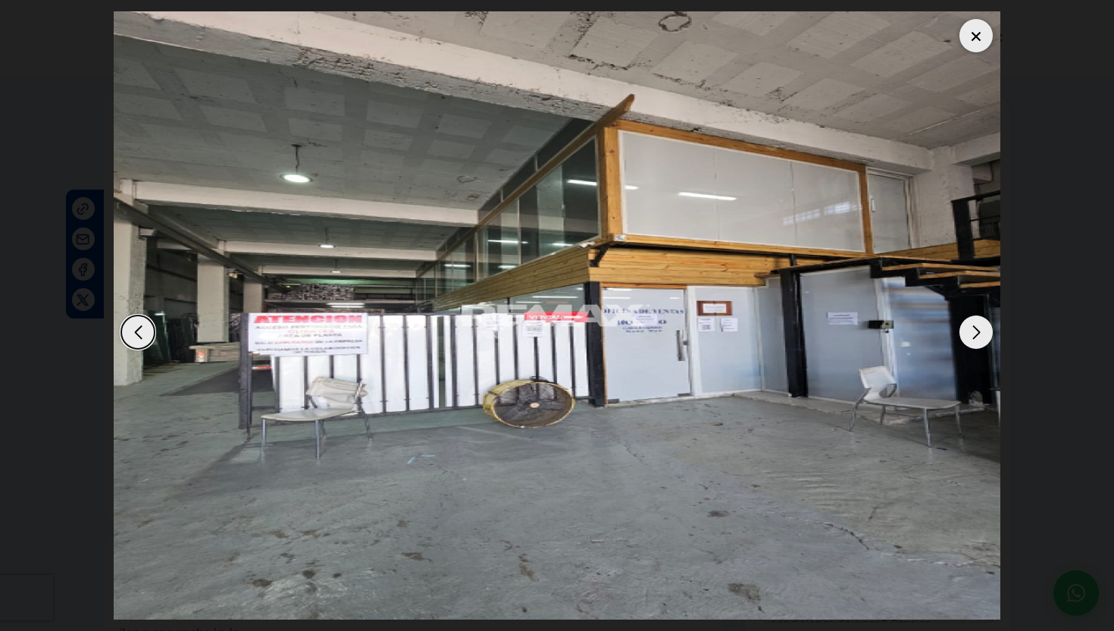
click at [975, 328] on div "Next slide" at bounding box center [976, 331] width 33 height 33
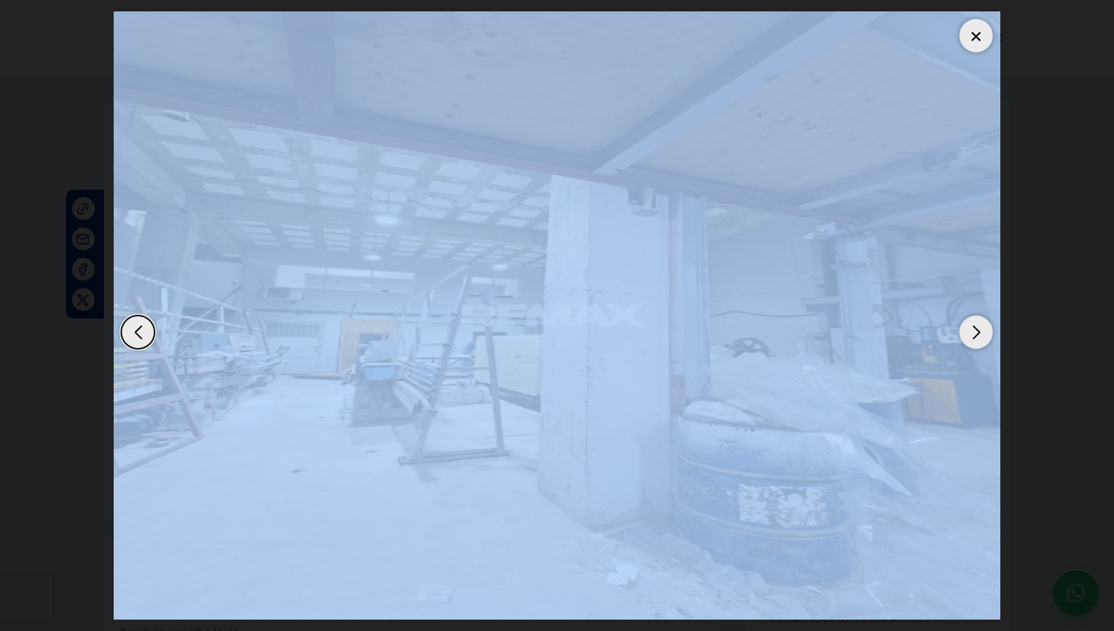
click at [975, 328] on div "Next slide" at bounding box center [976, 331] width 33 height 33
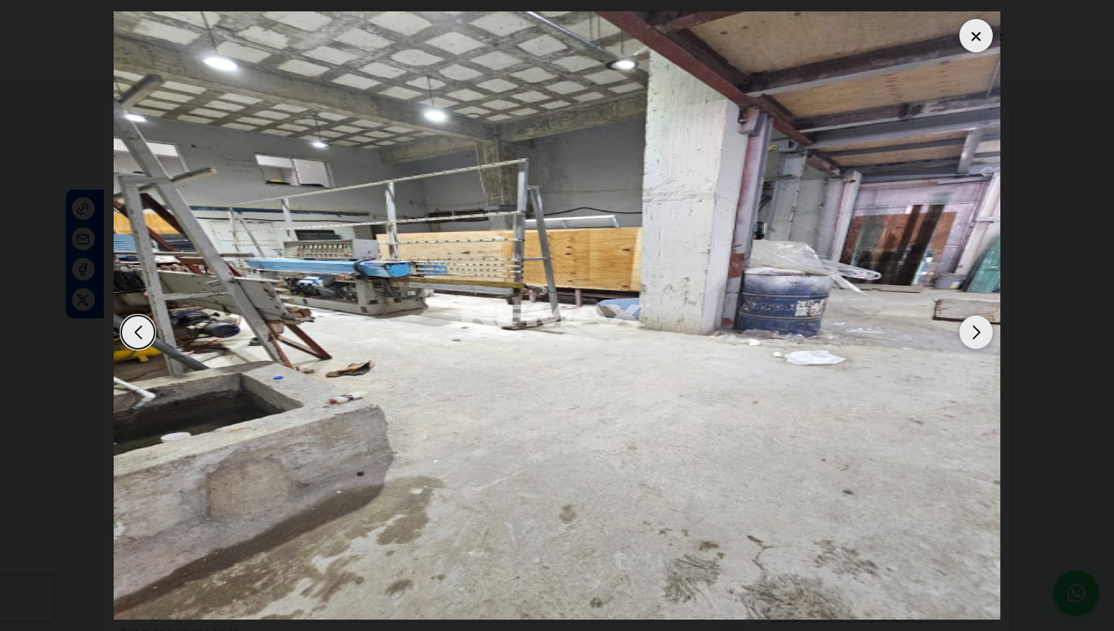
click at [975, 328] on div "Next slide" at bounding box center [976, 331] width 33 height 33
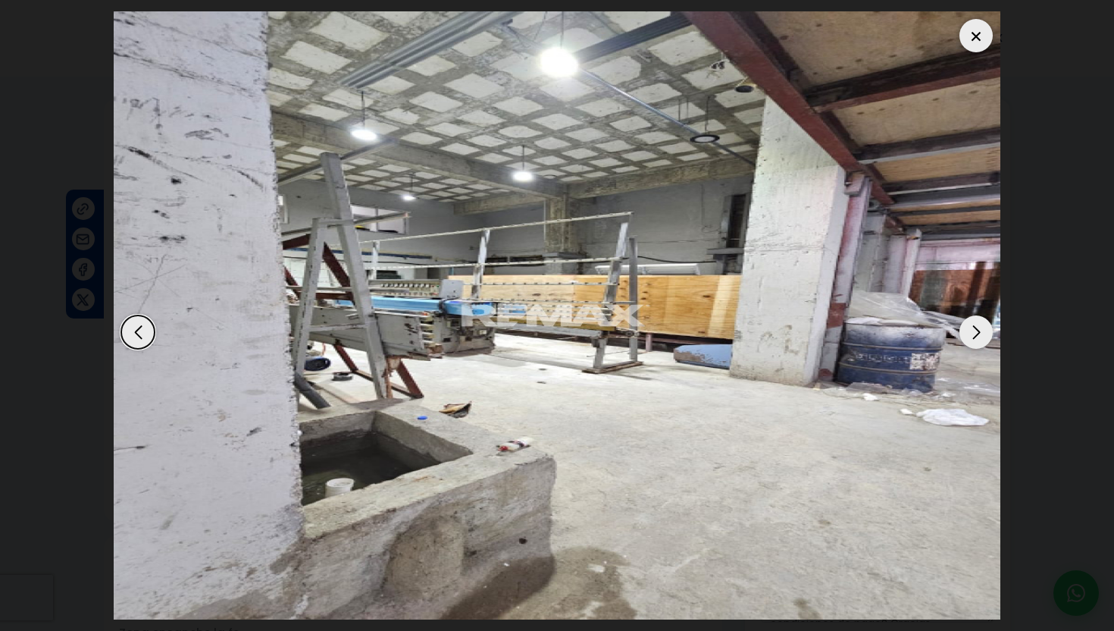
click at [975, 328] on div "Next slide" at bounding box center [976, 331] width 33 height 33
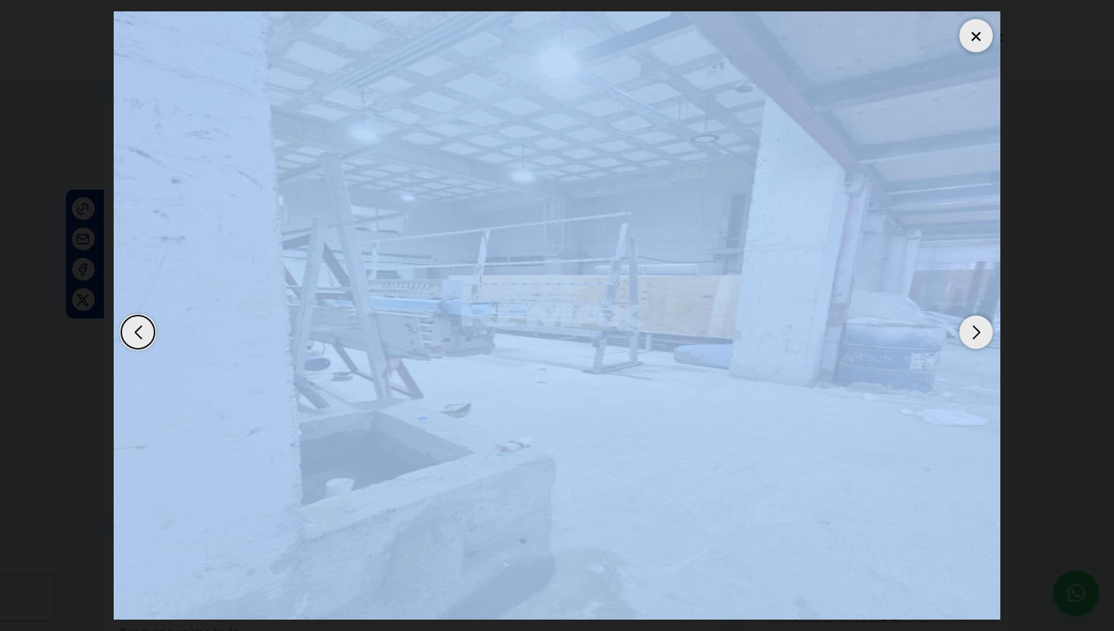
click at [975, 328] on div "Next slide" at bounding box center [976, 331] width 33 height 33
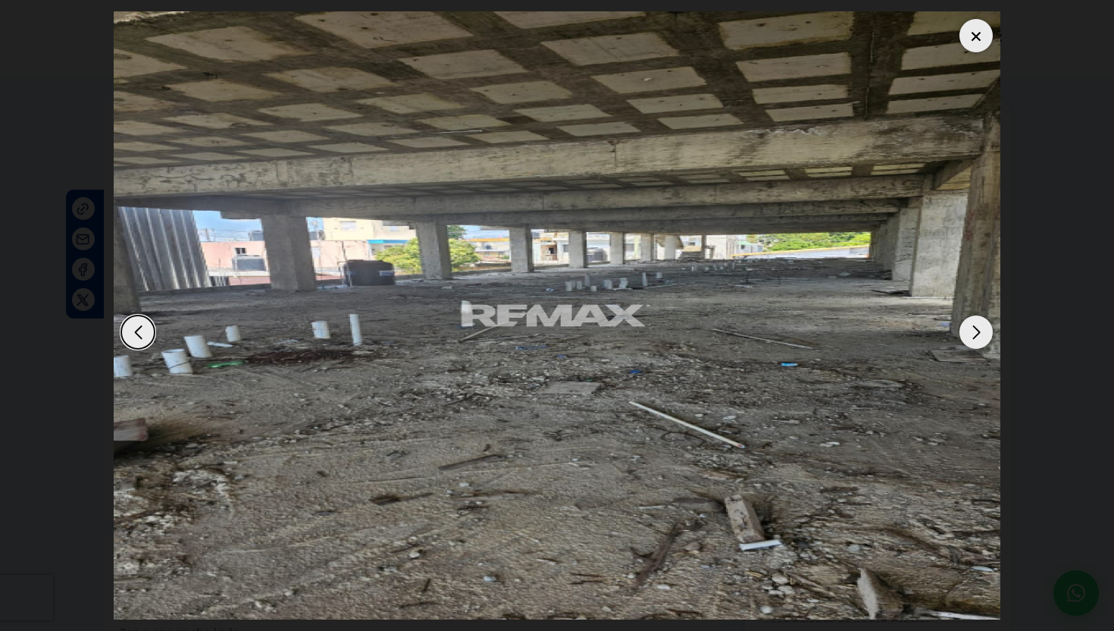
click at [975, 328] on div "Next slide" at bounding box center [976, 331] width 33 height 33
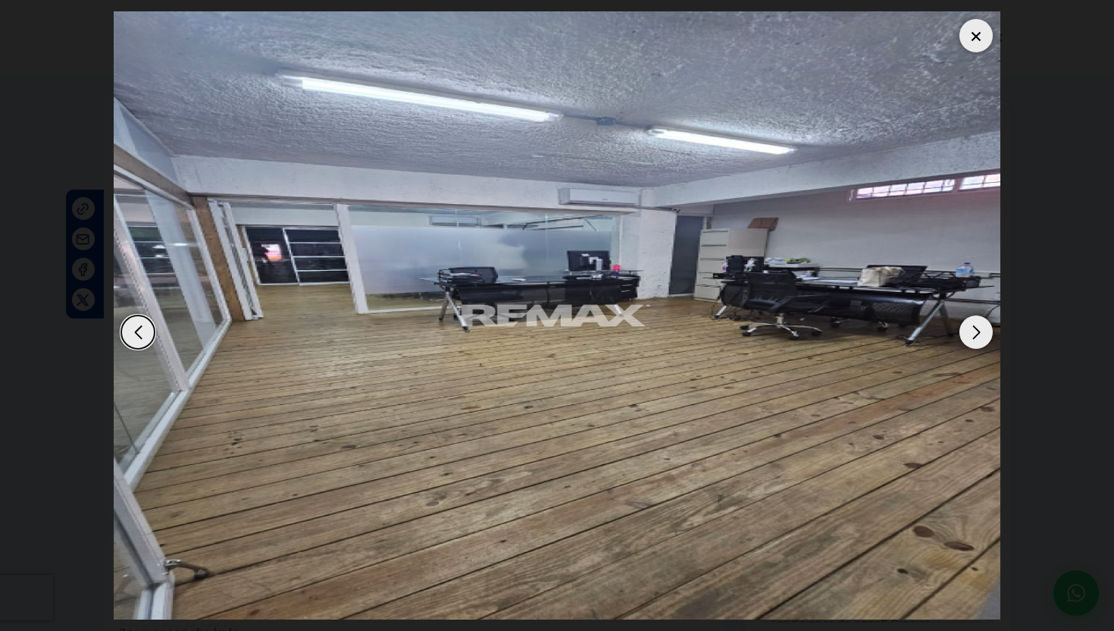
click at [975, 328] on div "Next slide" at bounding box center [976, 331] width 33 height 33
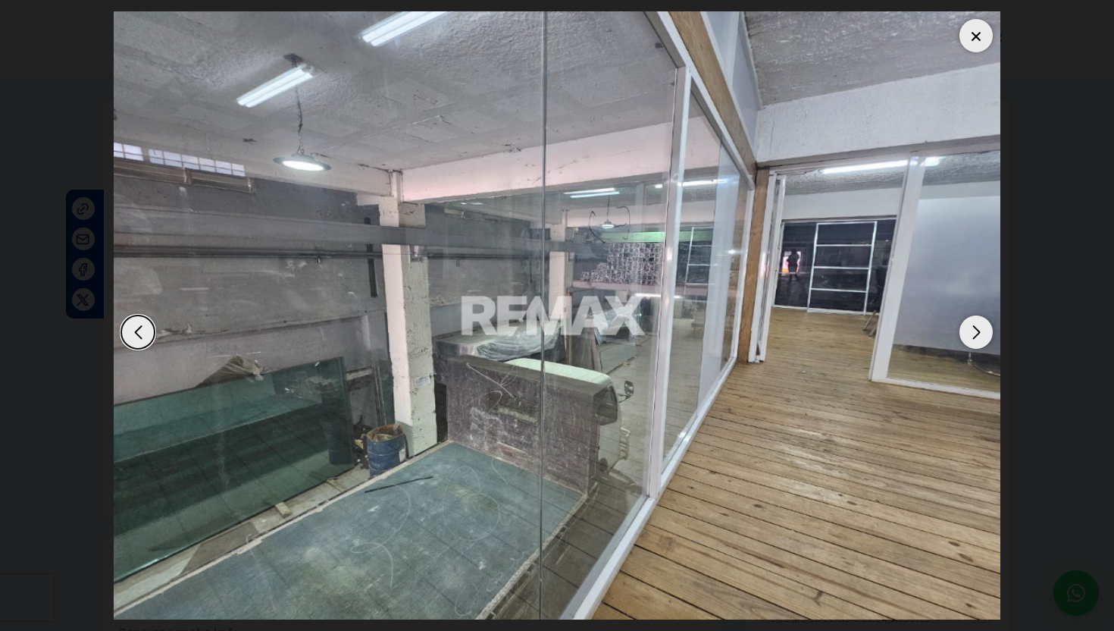
click at [975, 328] on div "Next slide" at bounding box center [976, 331] width 33 height 33
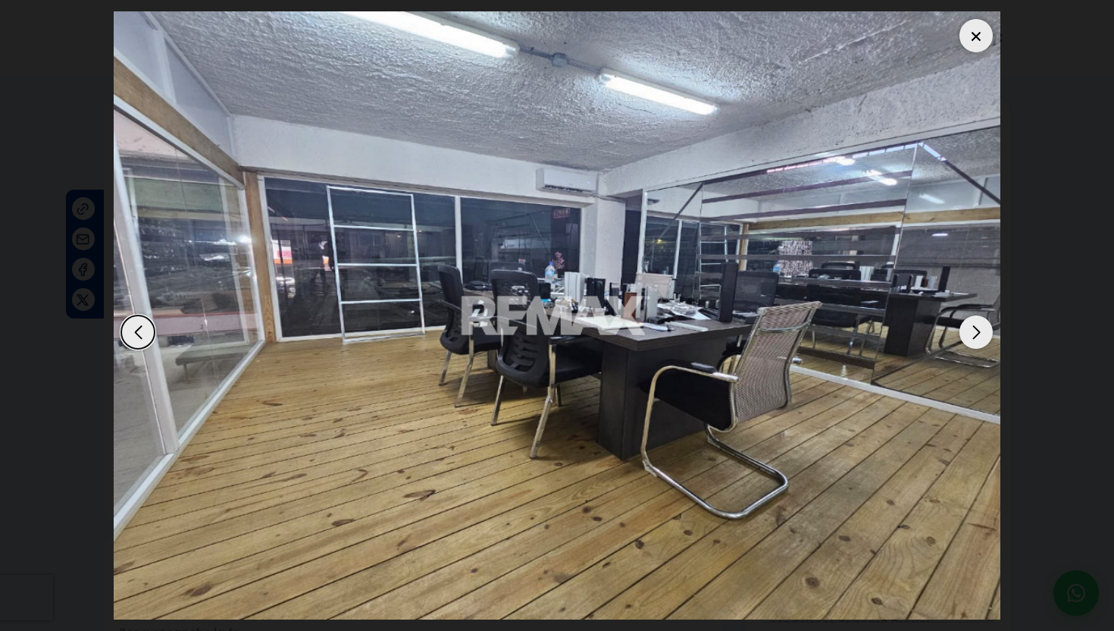
click at [975, 328] on div "Next slide" at bounding box center [976, 331] width 33 height 33
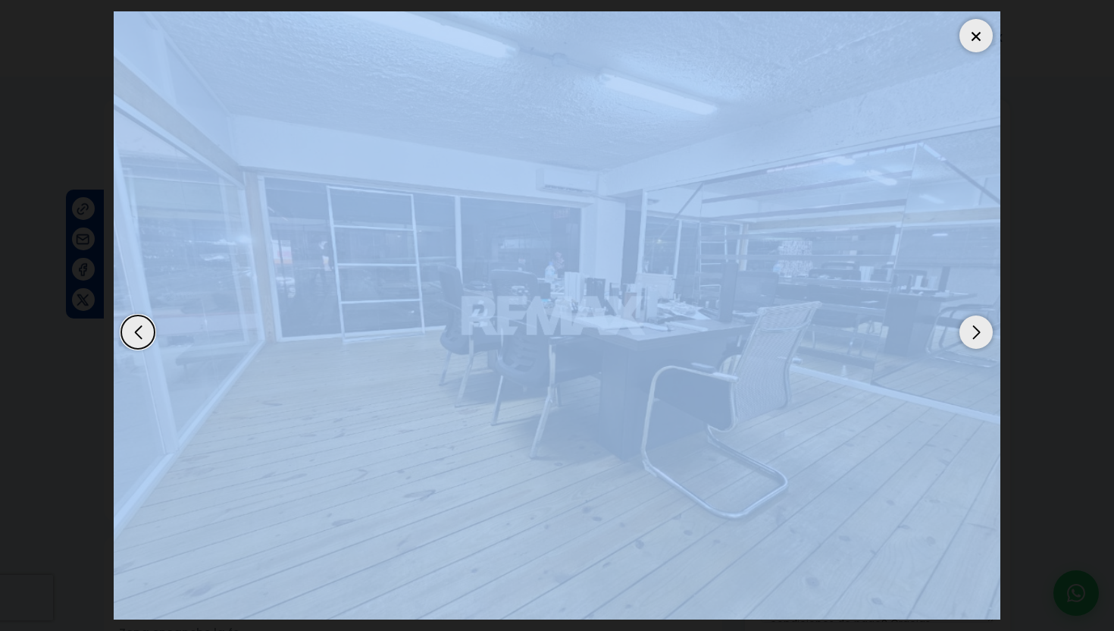
click at [981, 39] on div at bounding box center [976, 35] width 33 height 33
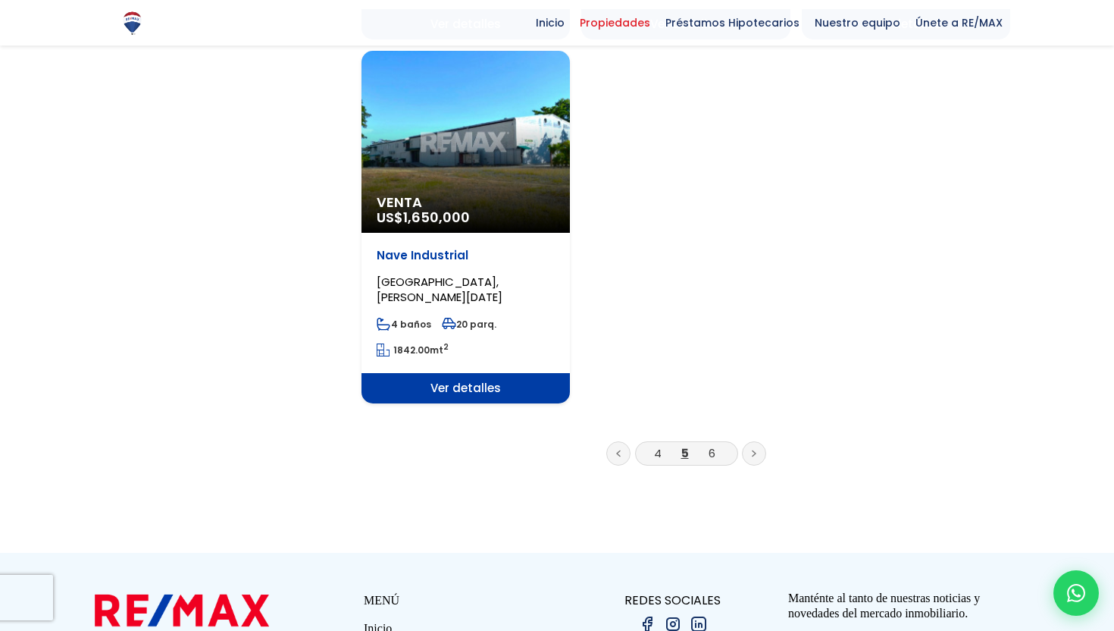
scroll to position [2171, 0]
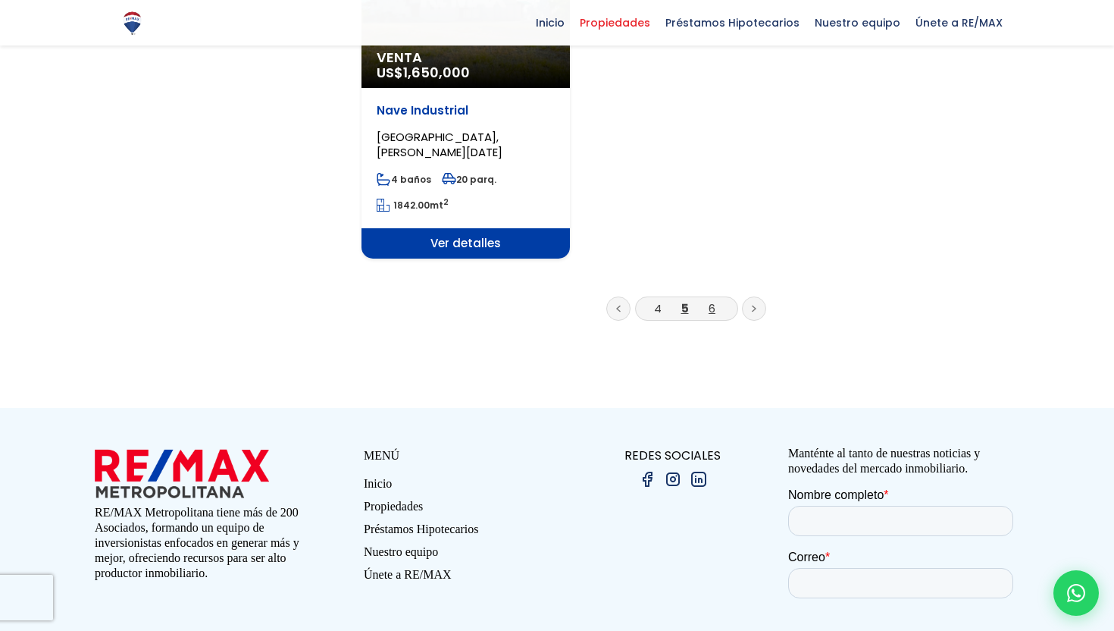
click at [710, 300] on link "6" at bounding box center [712, 308] width 7 height 16
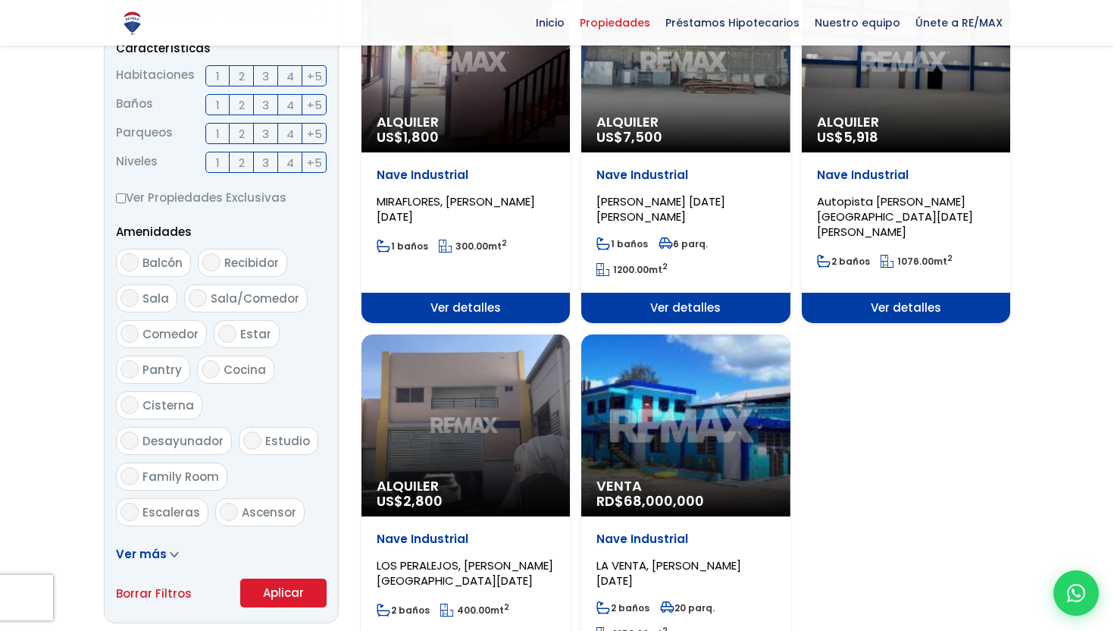
scroll to position [798, 0]
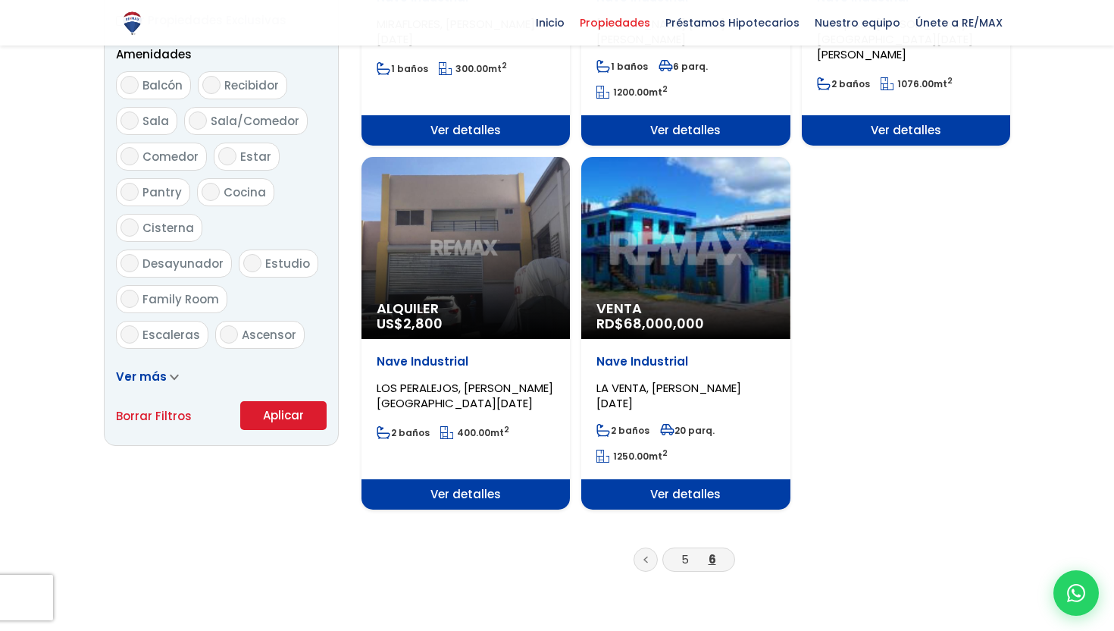
click at [708, 212] on div "Venta RD$ 68,000,000" at bounding box center [685, 248] width 208 height 182
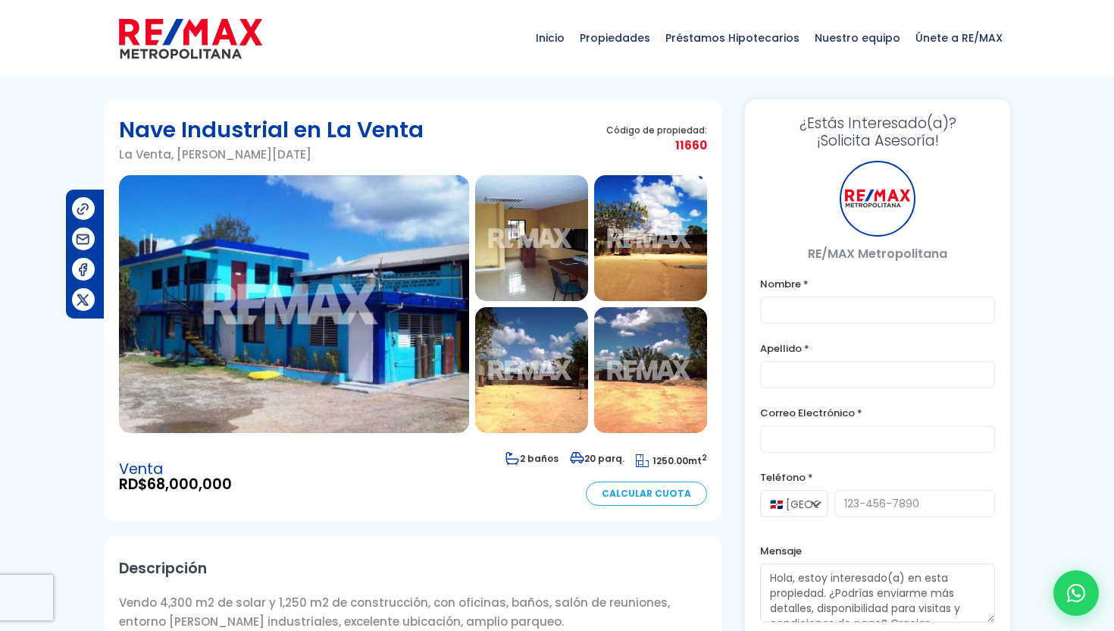
click at [274, 296] on img at bounding box center [294, 304] width 350 height 258
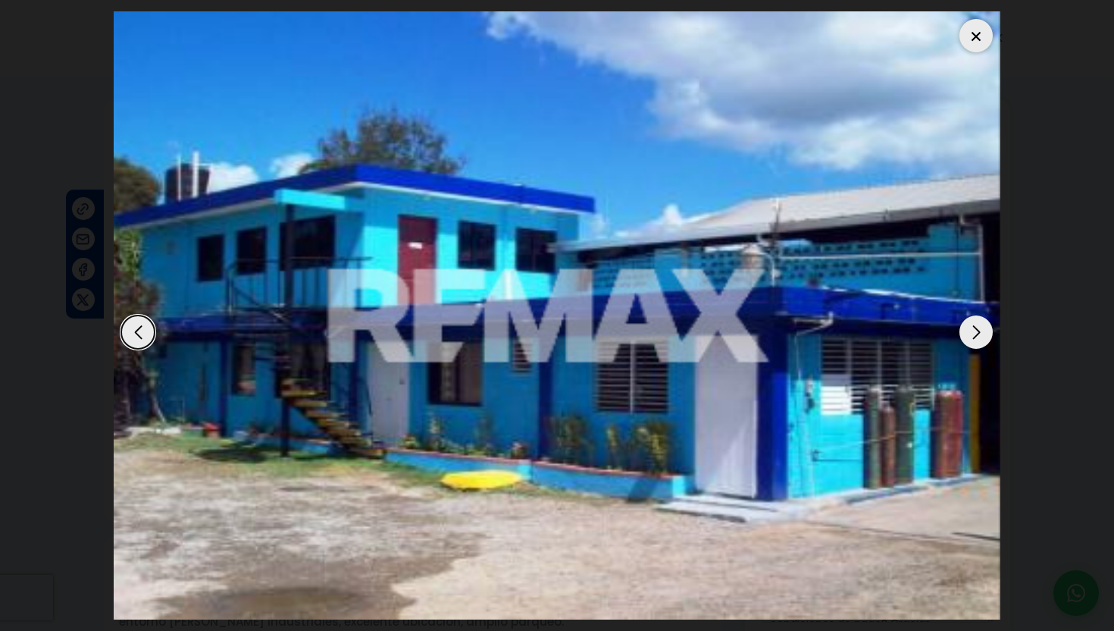
click at [976, 346] on div "Next slide" at bounding box center [976, 331] width 33 height 33
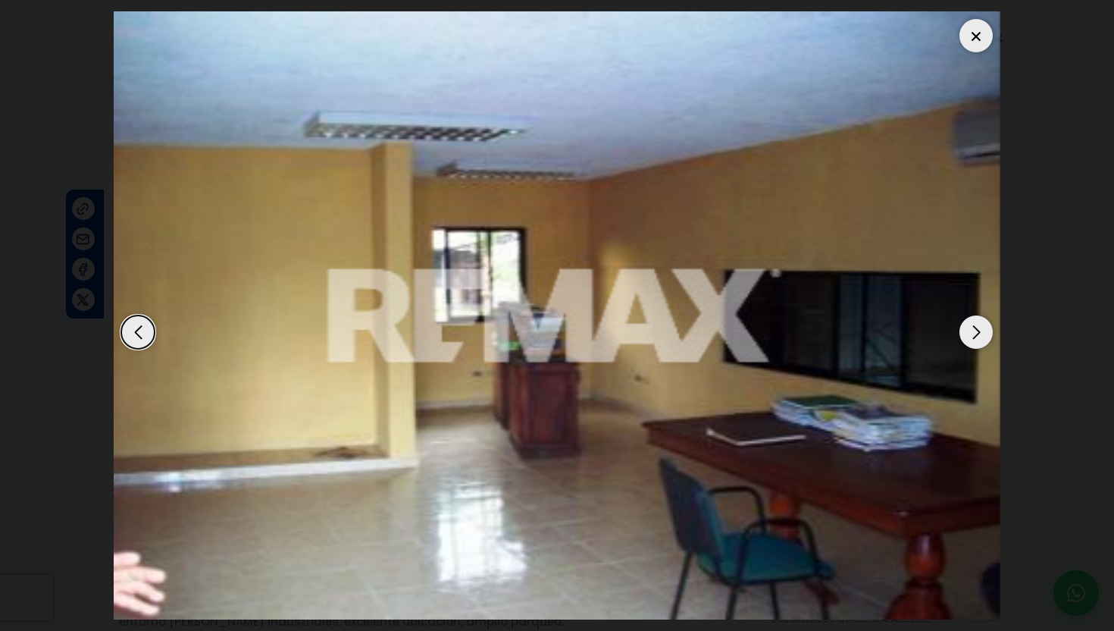
click at [976, 346] on div "Next slide" at bounding box center [976, 331] width 33 height 33
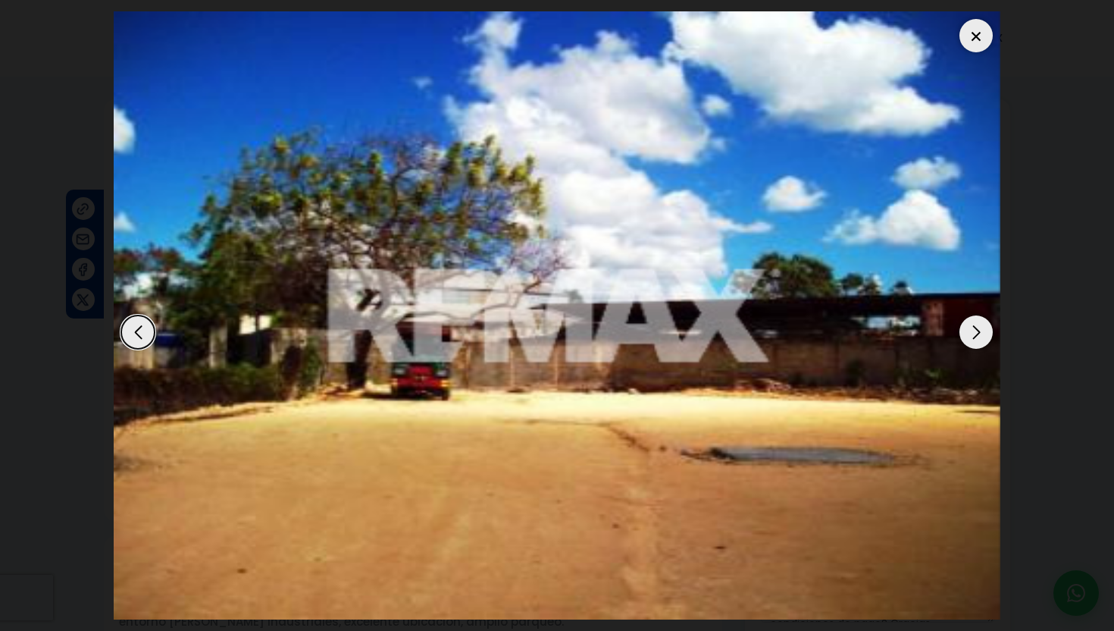
click at [976, 346] on div "Next slide" at bounding box center [976, 331] width 33 height 33
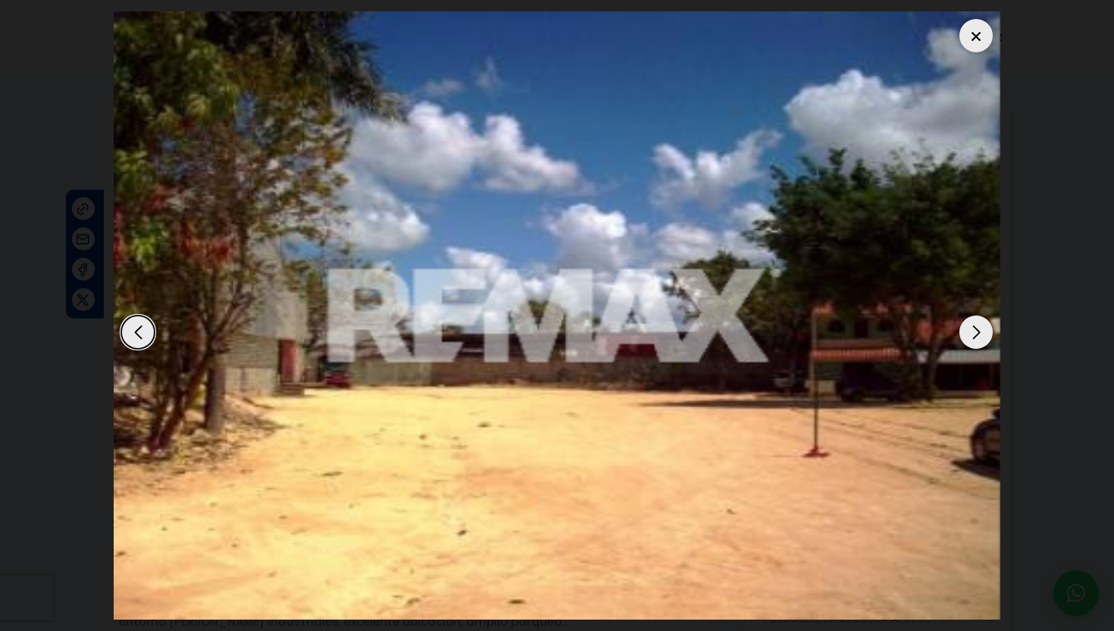
click at [976, 346] on div "Next slide" at bounding box center [976, 331] width 33 height 33
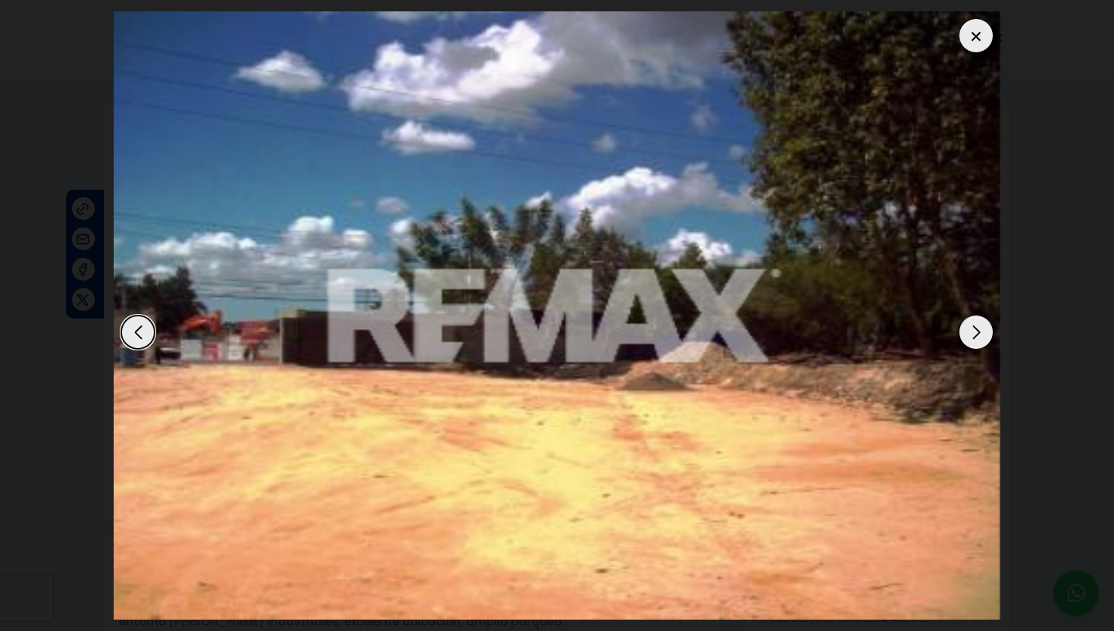
click at [976, 346] on div "Next slide" at bounding box center [976, 331] width 33 height 33
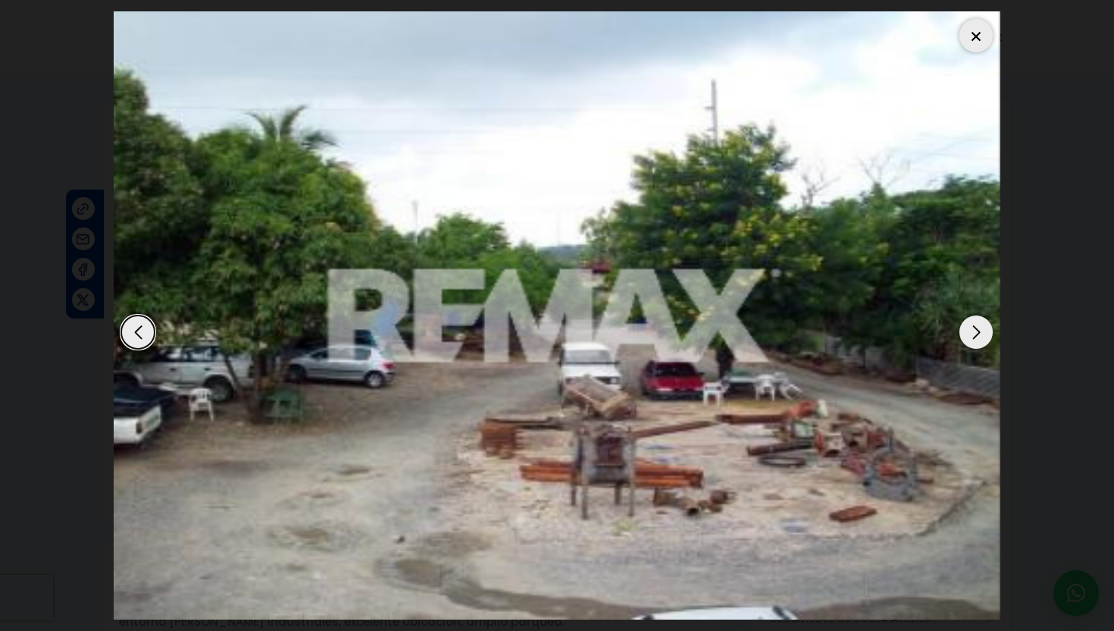
click at [976, 346] on div "Next slide" at bounding box center [976, 331] width 33 height 33
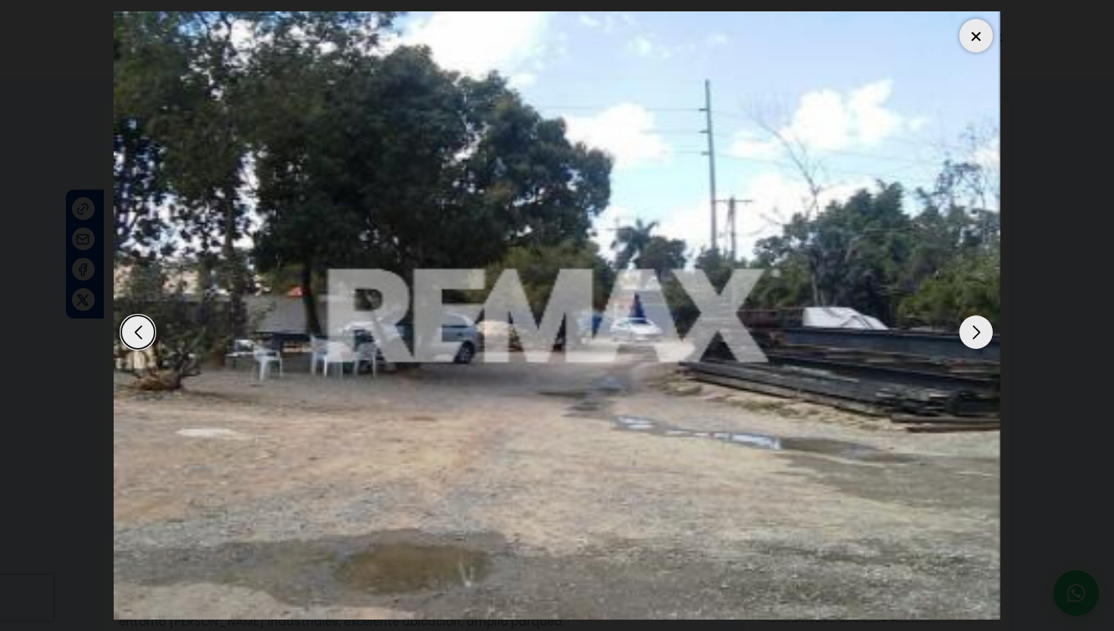
click at [976, 346] on div "Next slide" at bounding box center [976, 331] width 33 height 33
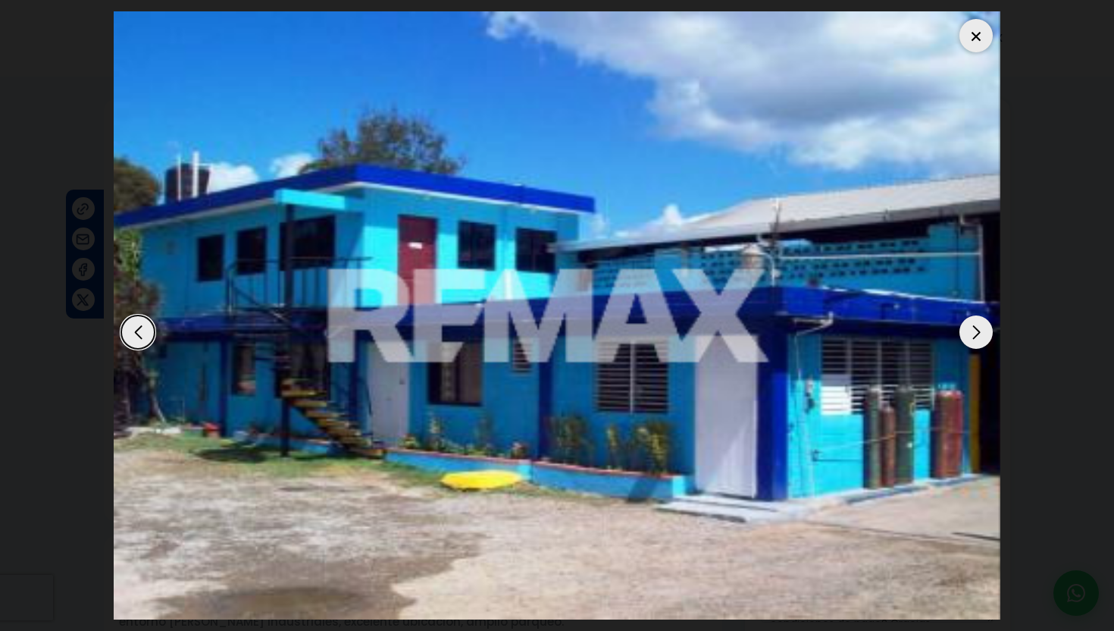
click at [976, 346] on div "Next slide" at bounding box center [976, 331] width 33 height 33
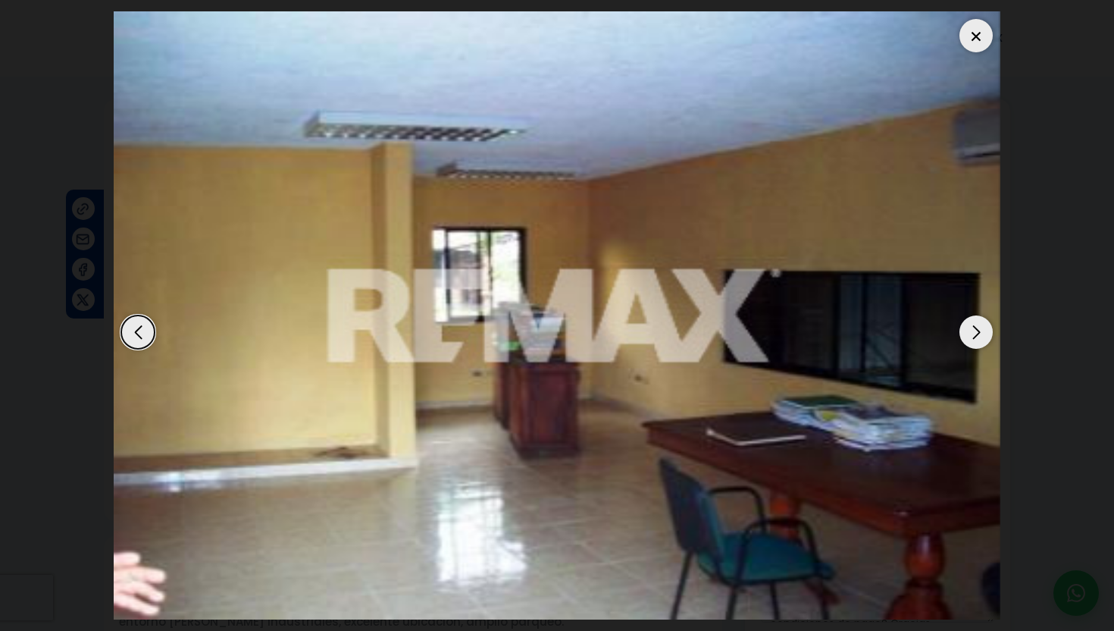
click at [976, 346] on div "Next slide" at bounding box center [976, 331] width 33 height 33
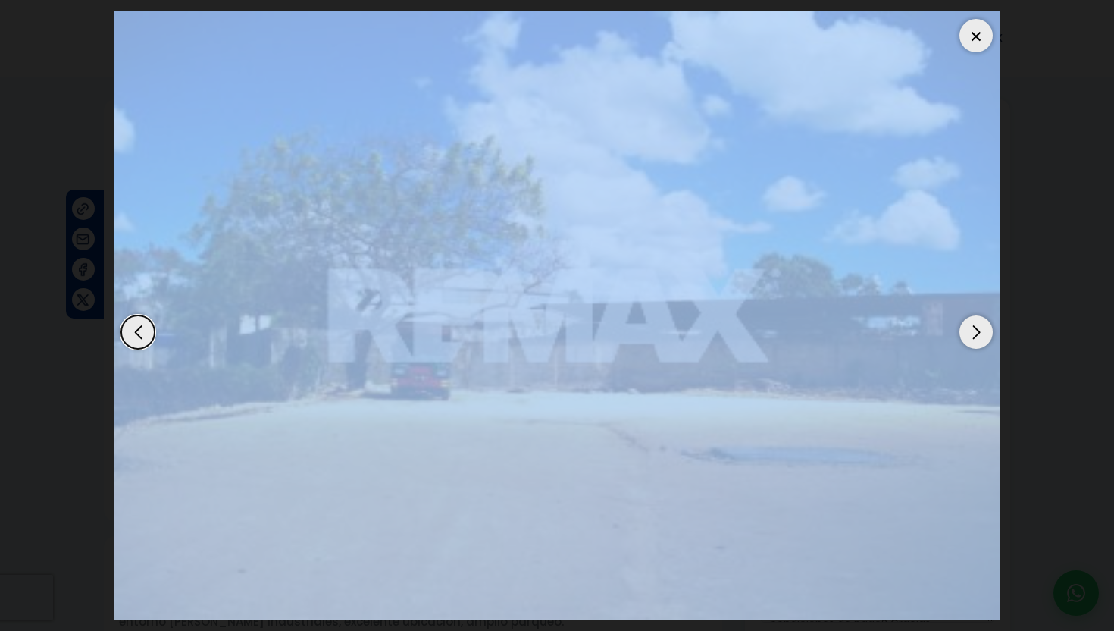
click at [976, 346] on div "Next slide" at bounding box center [976, 331] width 33 height 33
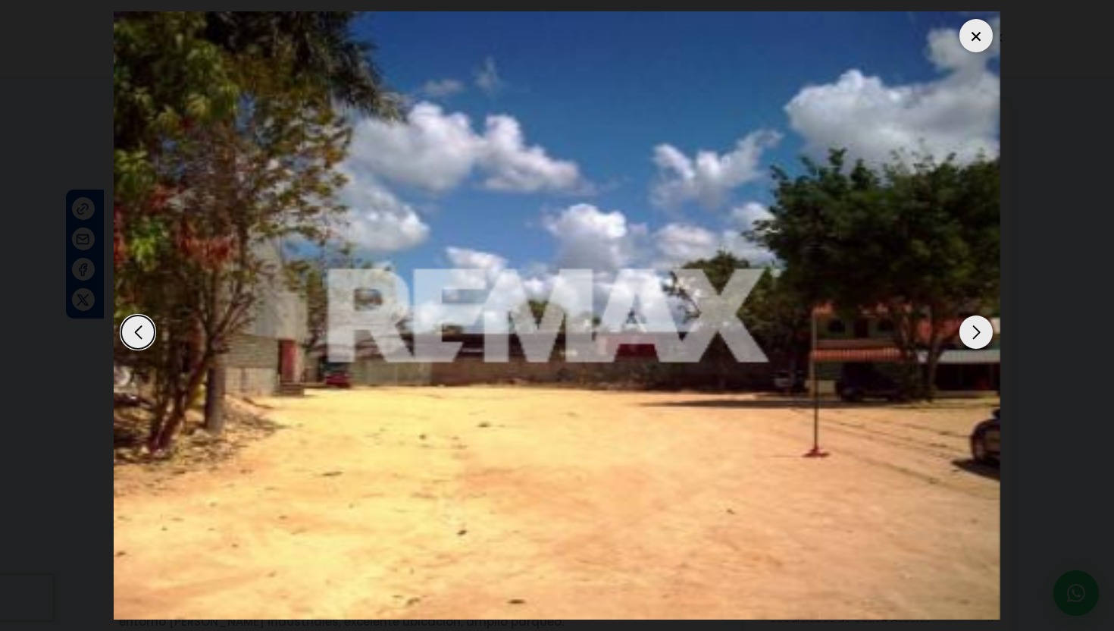
click at [976, 346] on div "Next slide" at bounding box center [976, 331] width 33 height 33
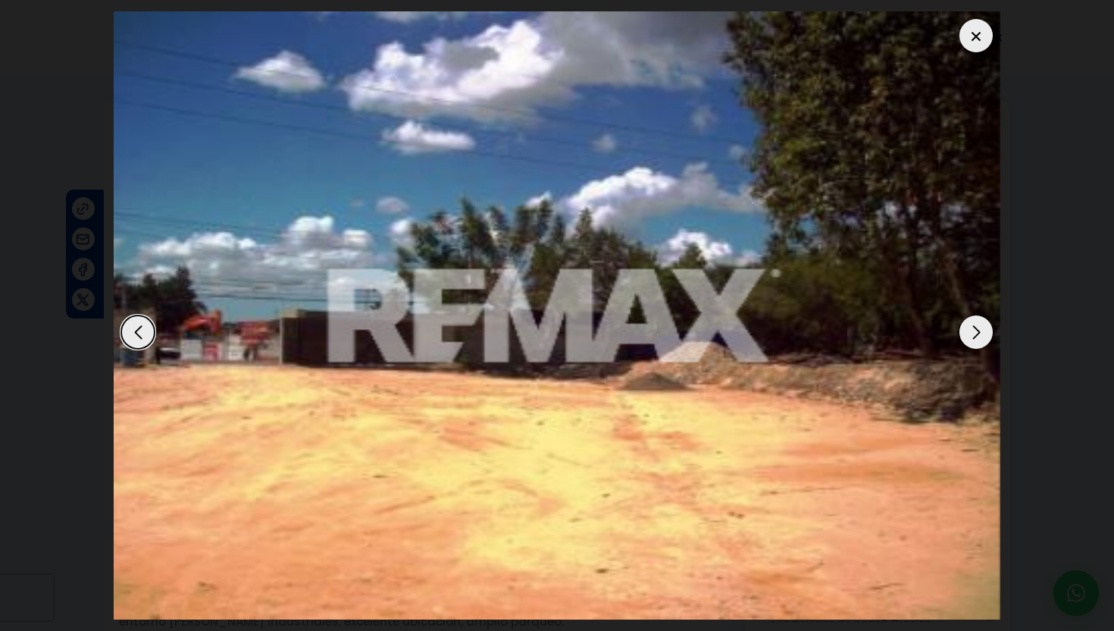
click at [985, 30] on div at bounding box center [976, 35] width 33 height 33
